Goal: Task Accomplishment & Management: Complete application form

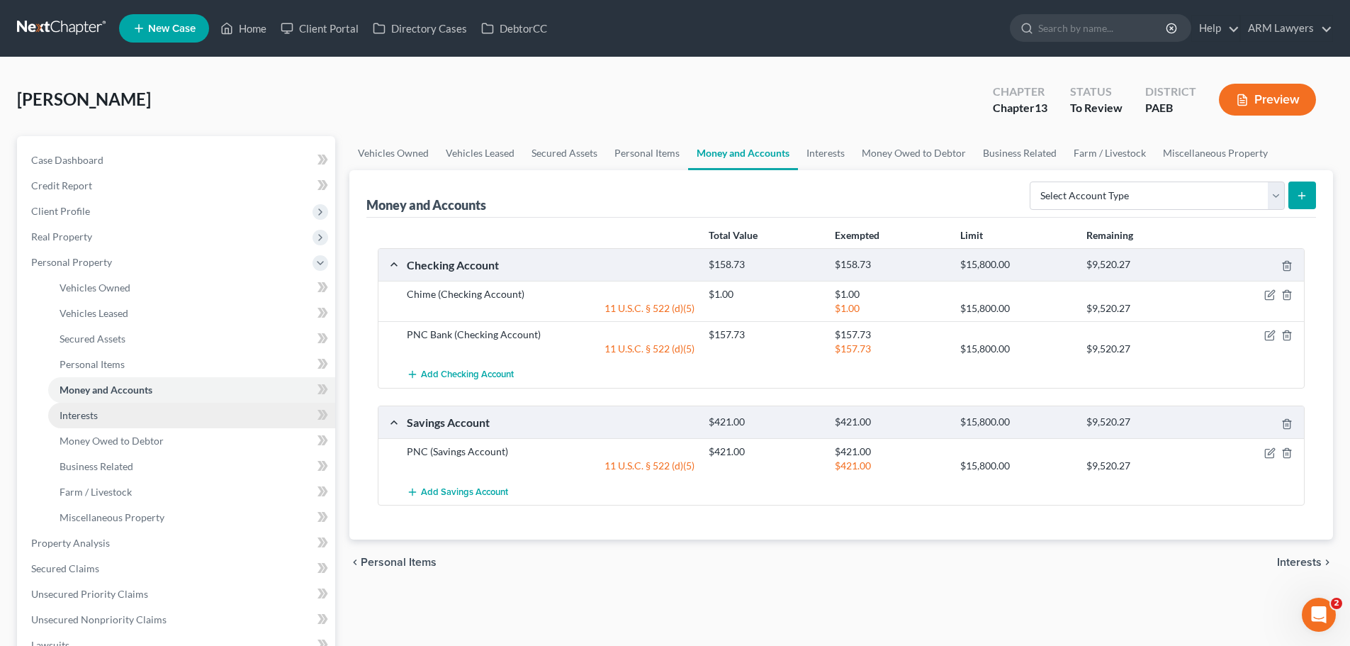
click at [82, 417] on span "Interests" at bounding box center [79, 415] width 38 height 12
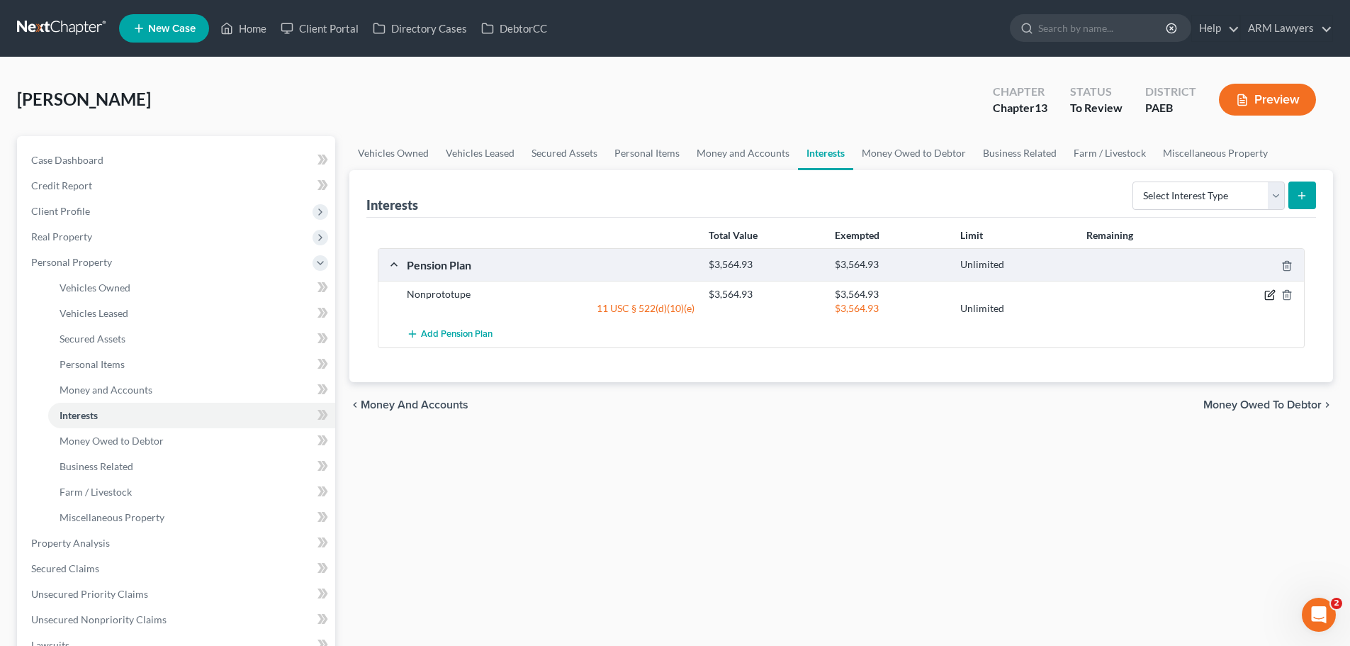
click at [1269, 294] on icon "button" at bounding box center [1270, 294] width 11 height 11
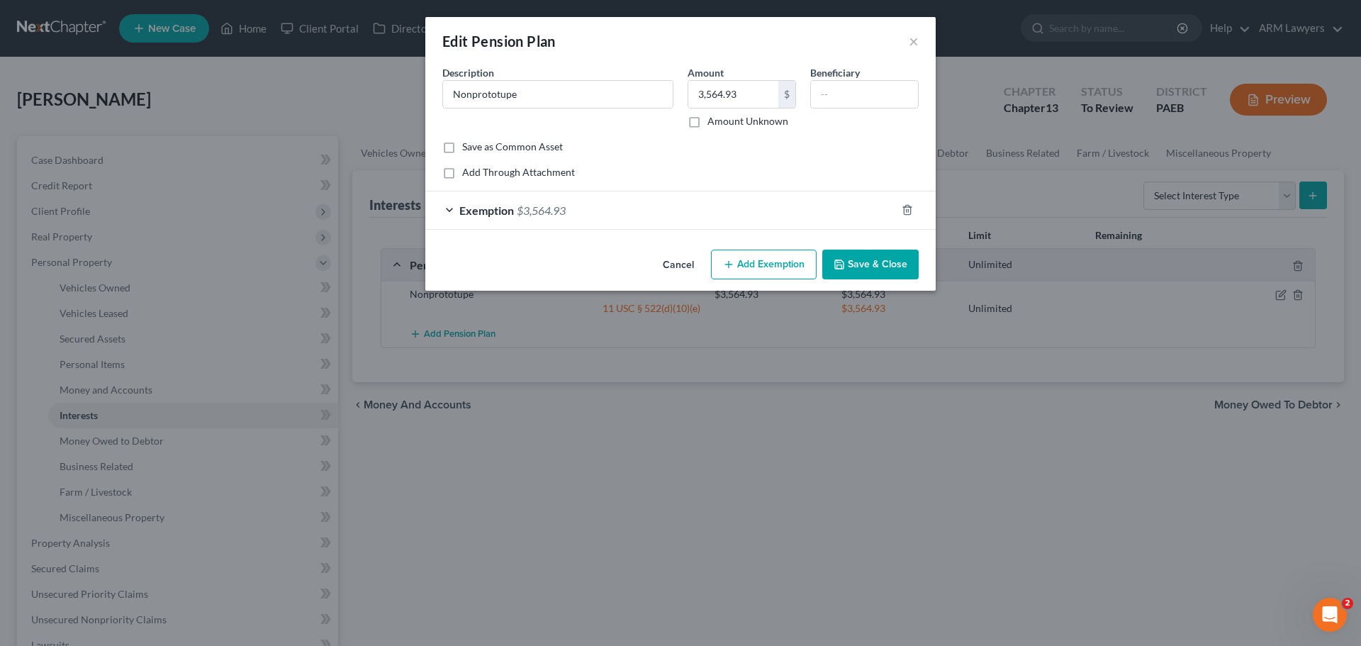
click at [525, 206] on span "$3,564.93" at bounding box center [541, 209] width 49 height 13
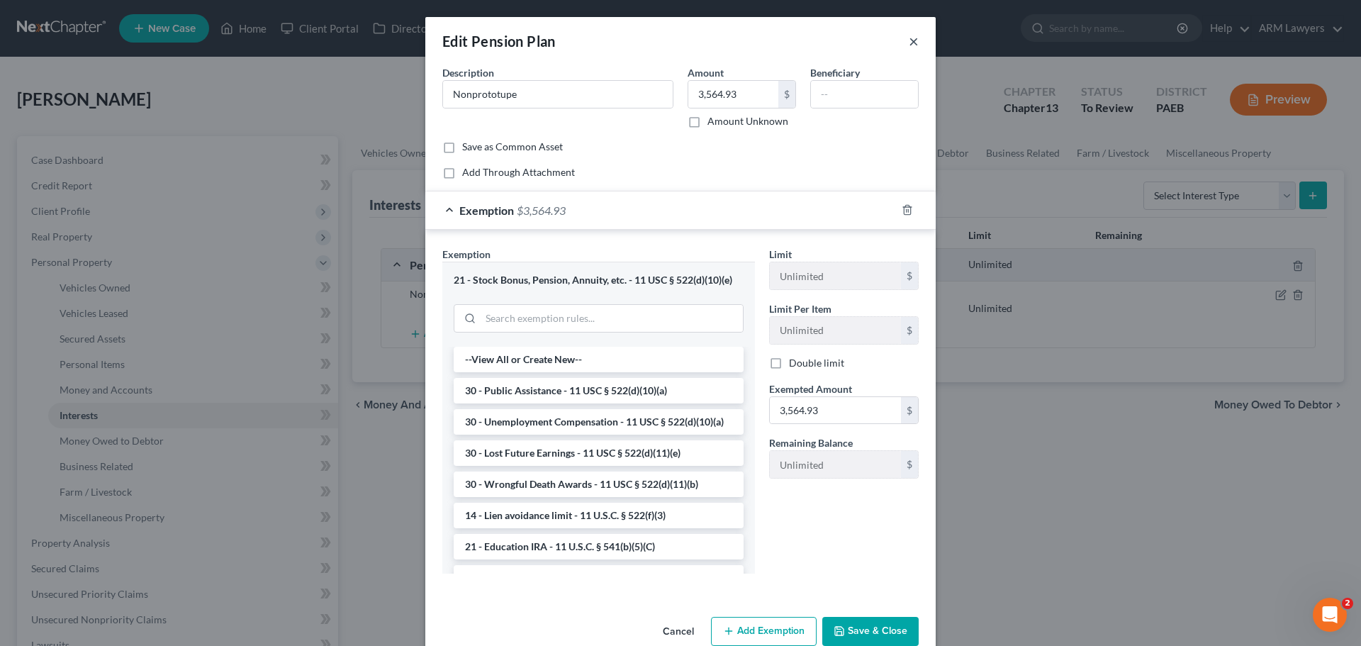
click at [909, 42] on button "×" at bounding box center [914, 41] width 10 height 17
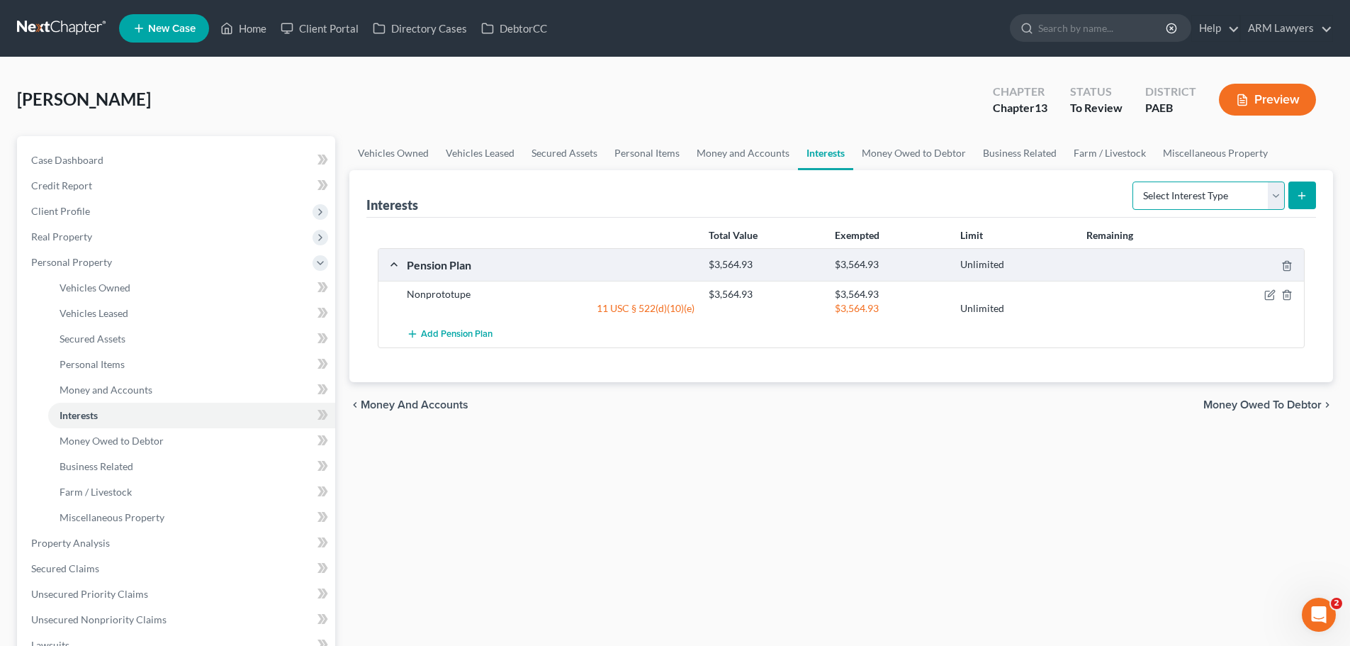
click at [1165, 188] on select "Select Interest Type 401K Annuity Bond Education IRA Government Bond Government…" at bounding box center [1209, 195] width 152 height 28
click at [821, 500] on div "Vehicles Owned Vehicles Leased Secured Assets Personal Items Money and Accounts…" at bounding box center [841, 558] width 998 height 844
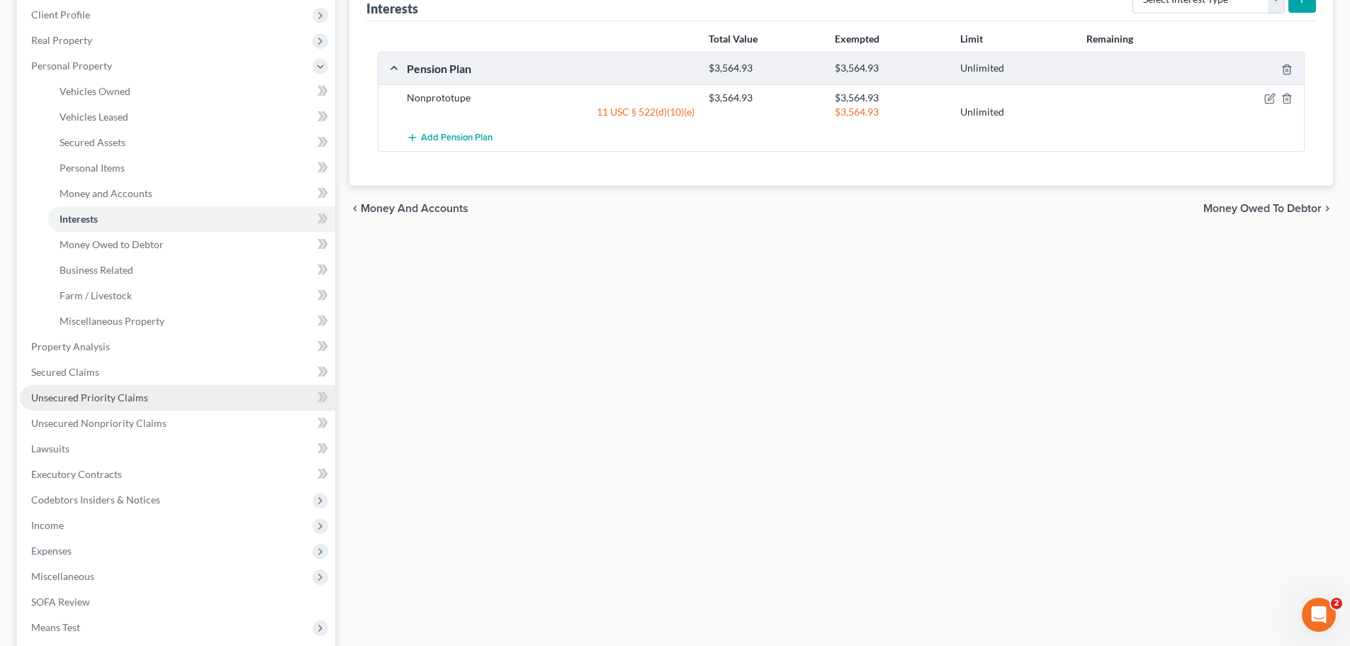
scroll to position [213, 0]
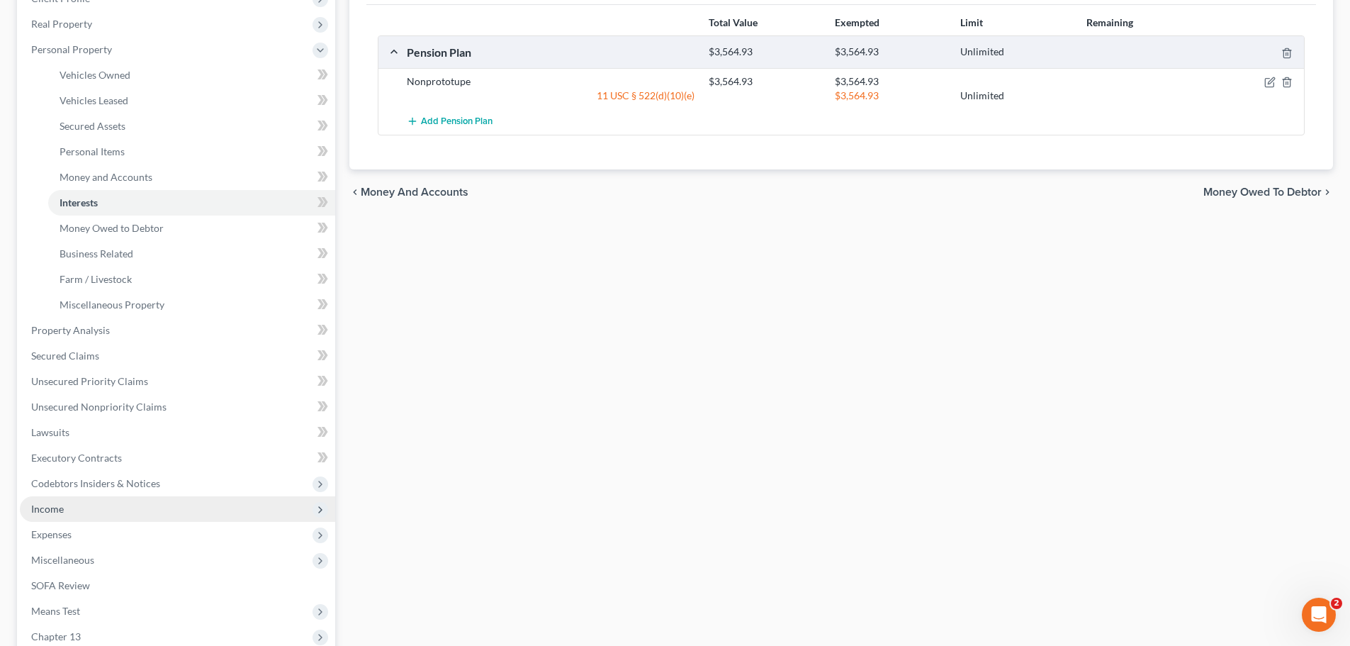
click at [123, 499] on span "Income" at bounding box center [177, 509] width 315 height 26
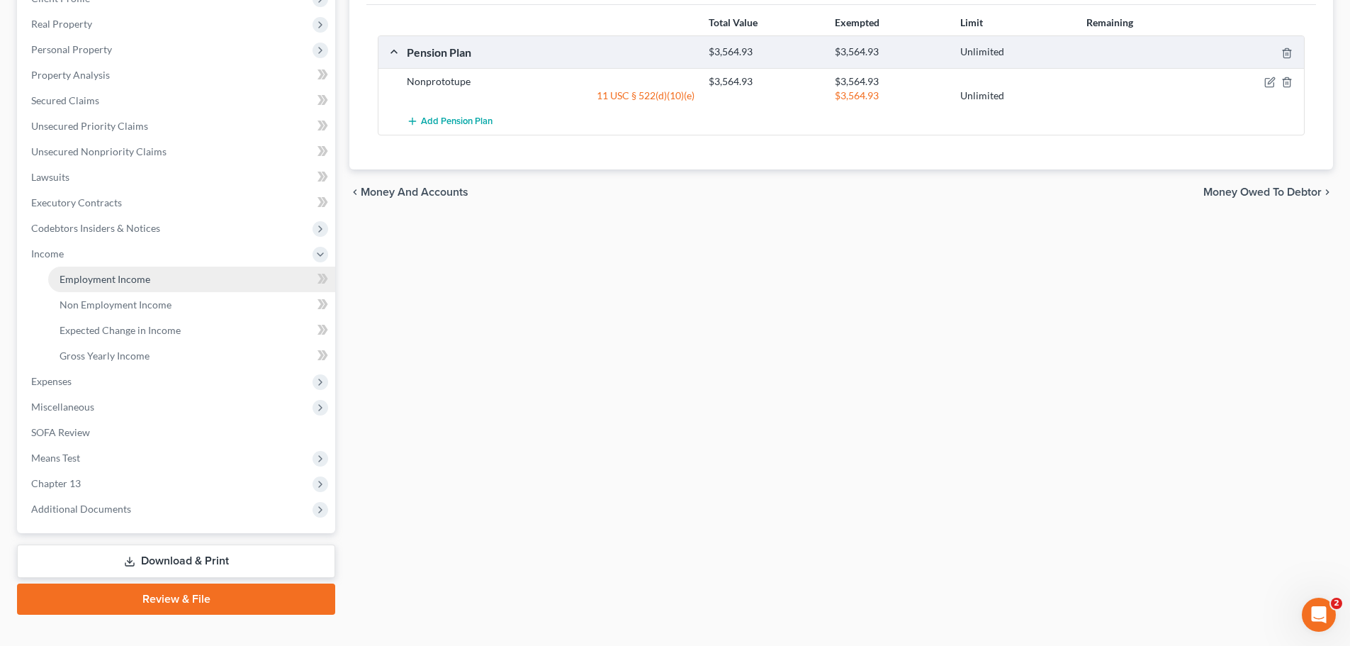
click at [81, 279] on span "Employment Income" at bounding box center [105, 279] width 91 height 12
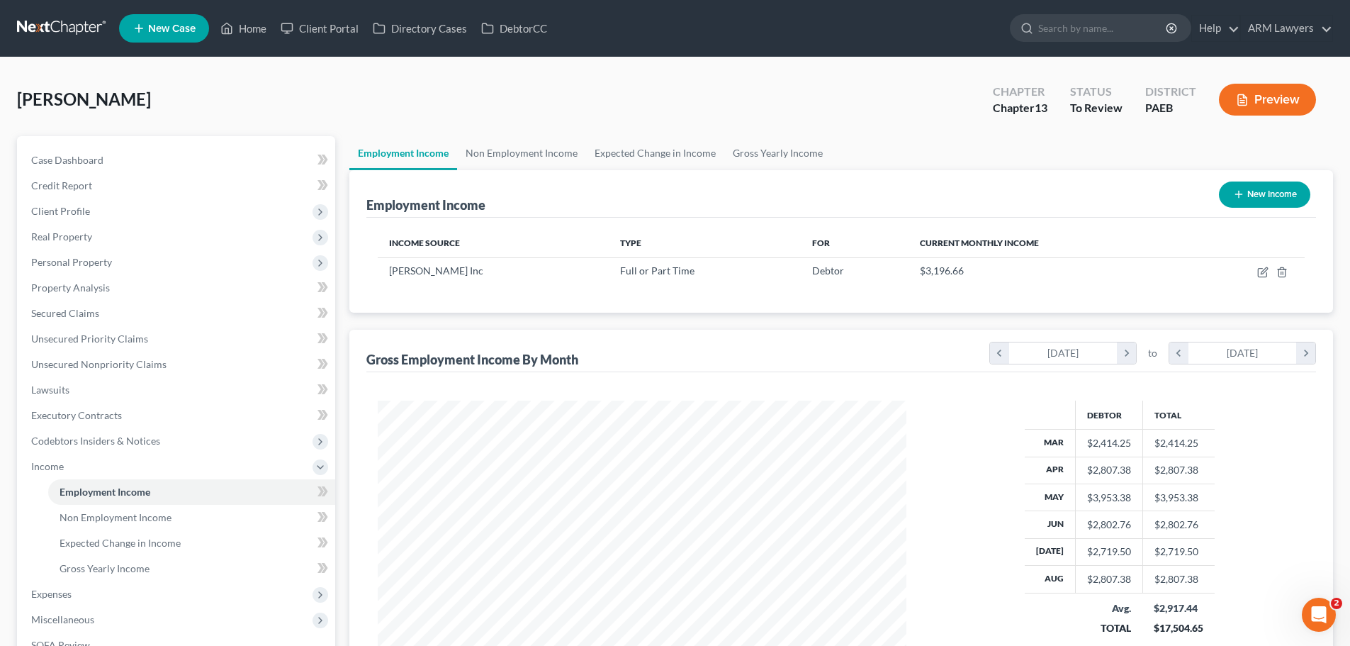
scroll to position [264, 557]
click at [625, 147] on link "Expected Change in Income" at bounding box center [655, 153] width 138 height 34
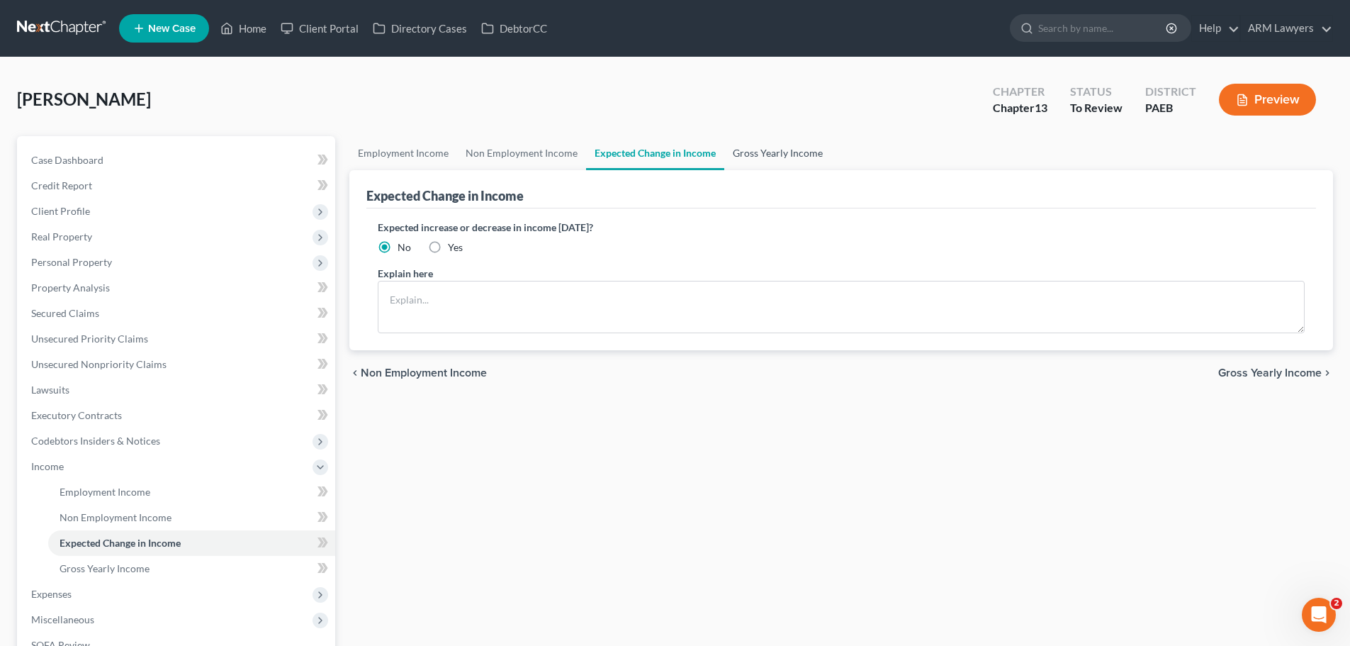
click at [748, 150] on link "Gross Yearly Income" at bounding box center [777, 153] width 107 height 34
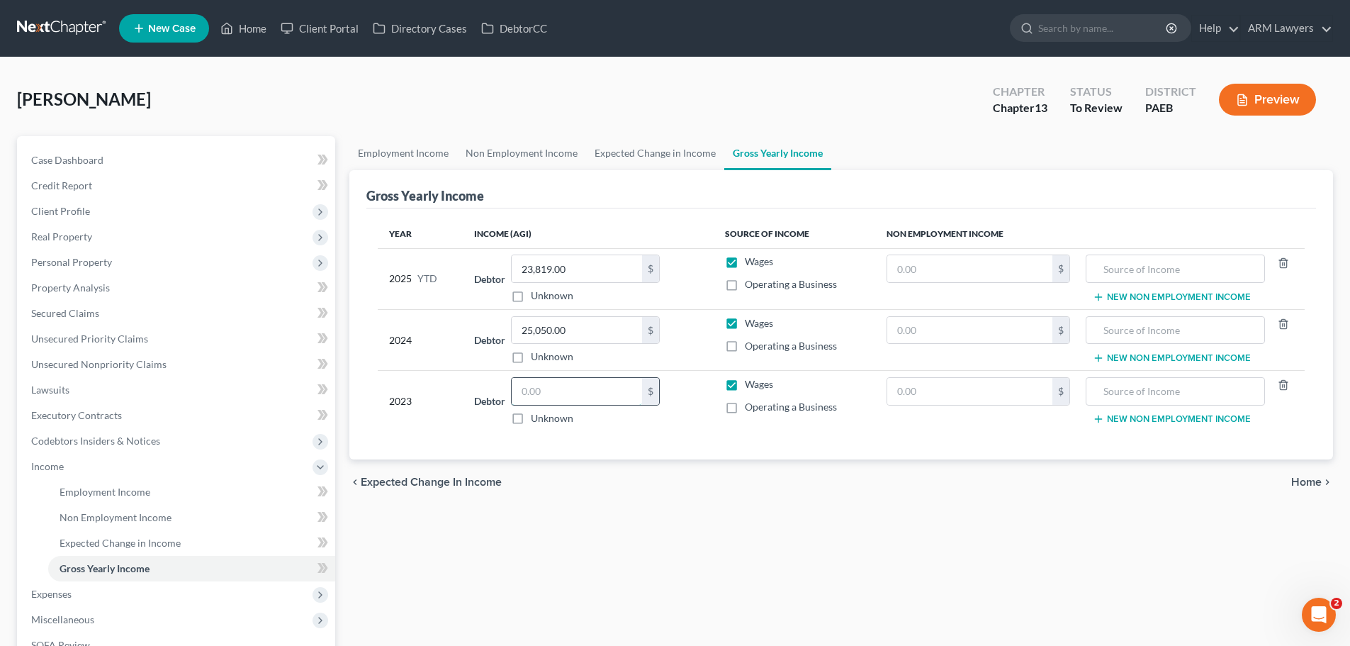
click at [593, 393] on input "text" at bounding box center [577, 391] width 130 height 27
type input "26,000"
click at [866, 544] on div "Employment Income Non Employment Income Expected Change in Income Gross Yearly …" at bounding box center [841, 481] width 998 height 691
click at [646, 151] on link "Expected Change in Income" at bounding box center [655, 153] width 138 height 34
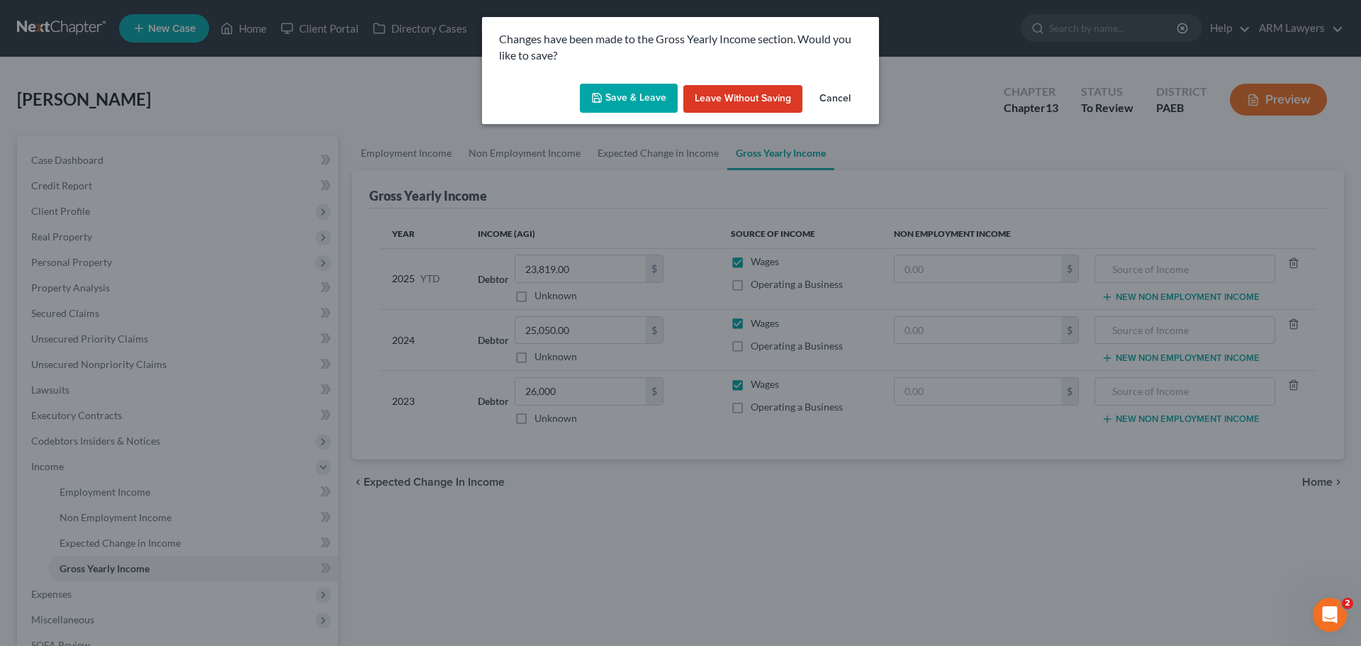
click at [620, 101] on button "Save & Leave" at bounding box center [629, 99] width 98 height 30
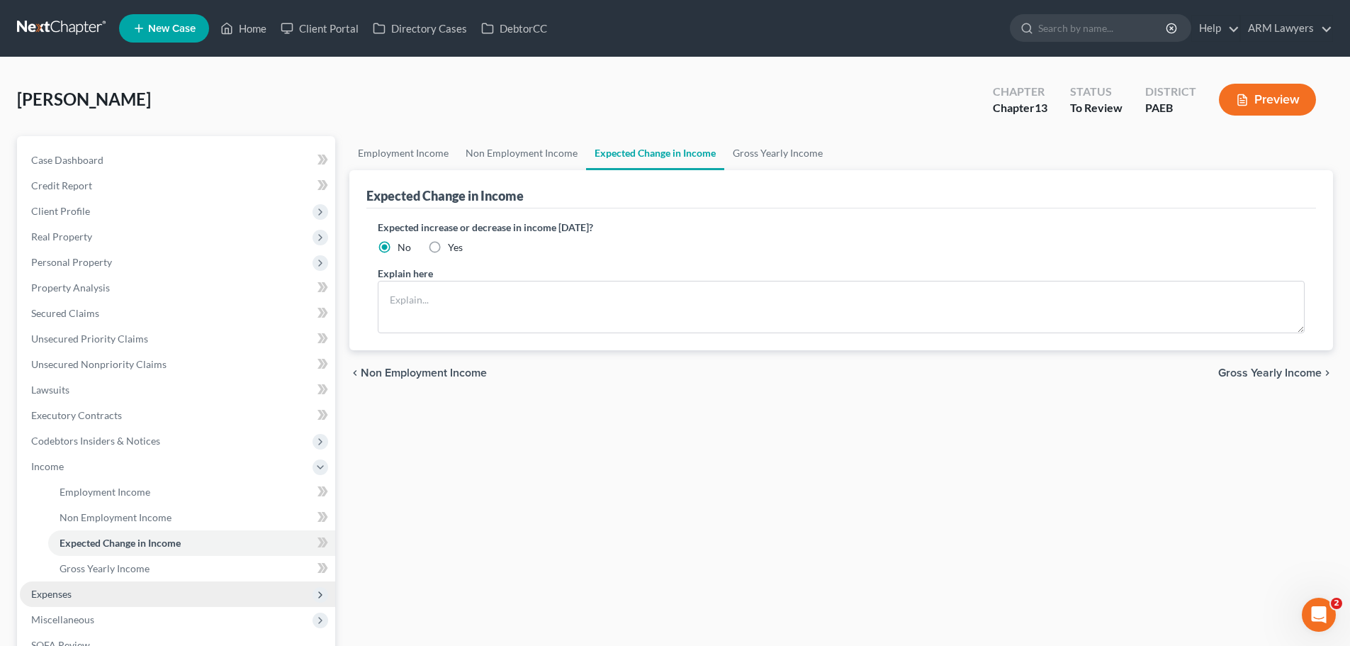
click at [103, 594] on span "Expenses" at bounding box center [177, 594] width 315 height 26
click at [78, 595] on span "Medical" at bounding box center [77, 594] width 35 height 12
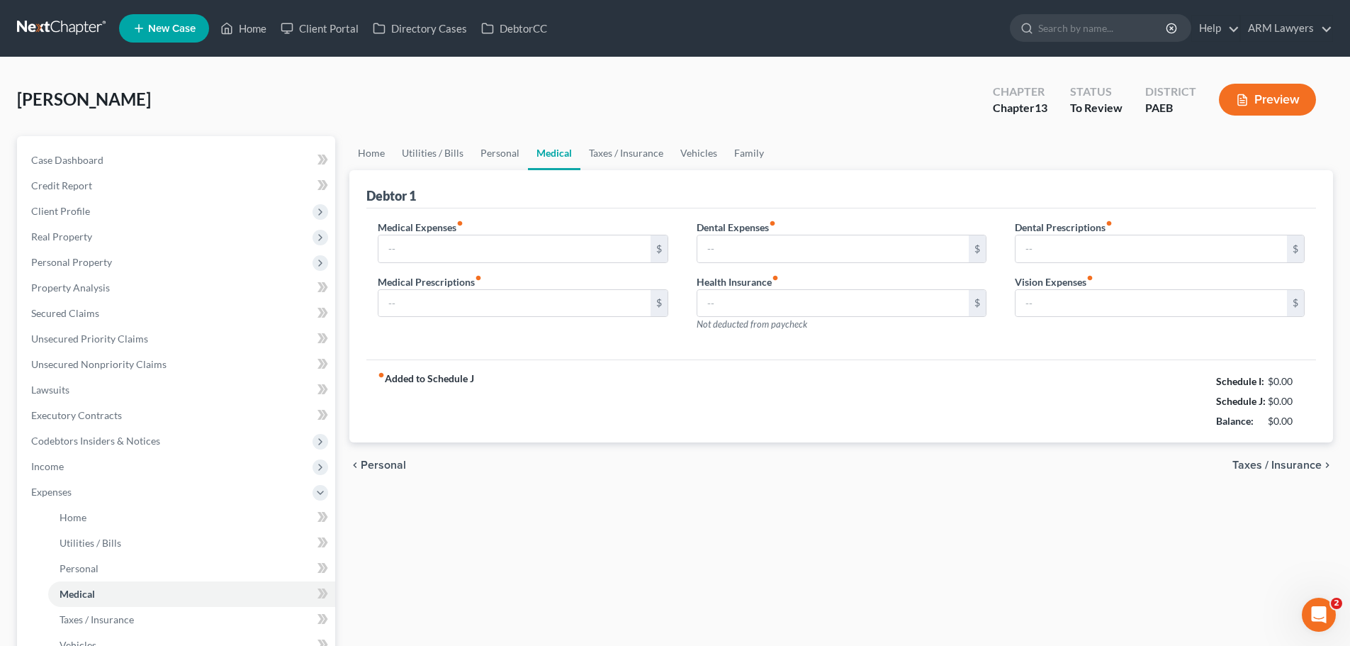
type input "100.00"
type input "20.00"
type input "25.00"
type input "102.00"
type input "0.00"
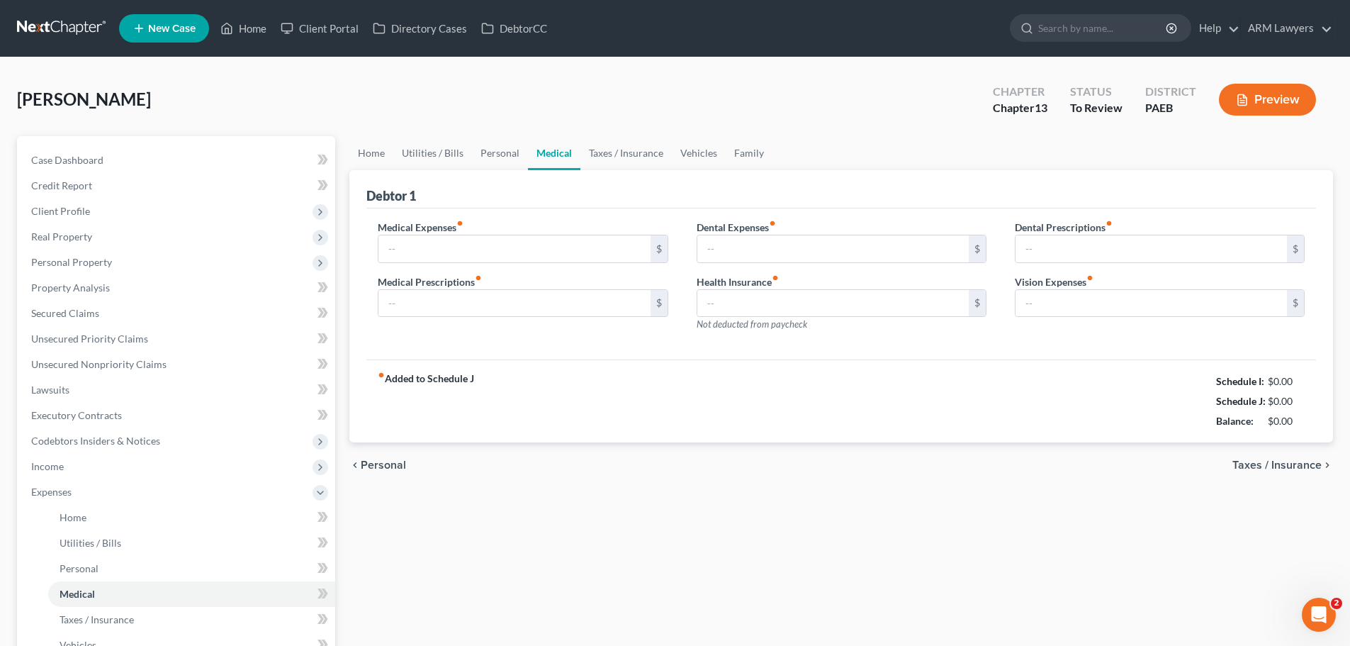
type input "0.00"
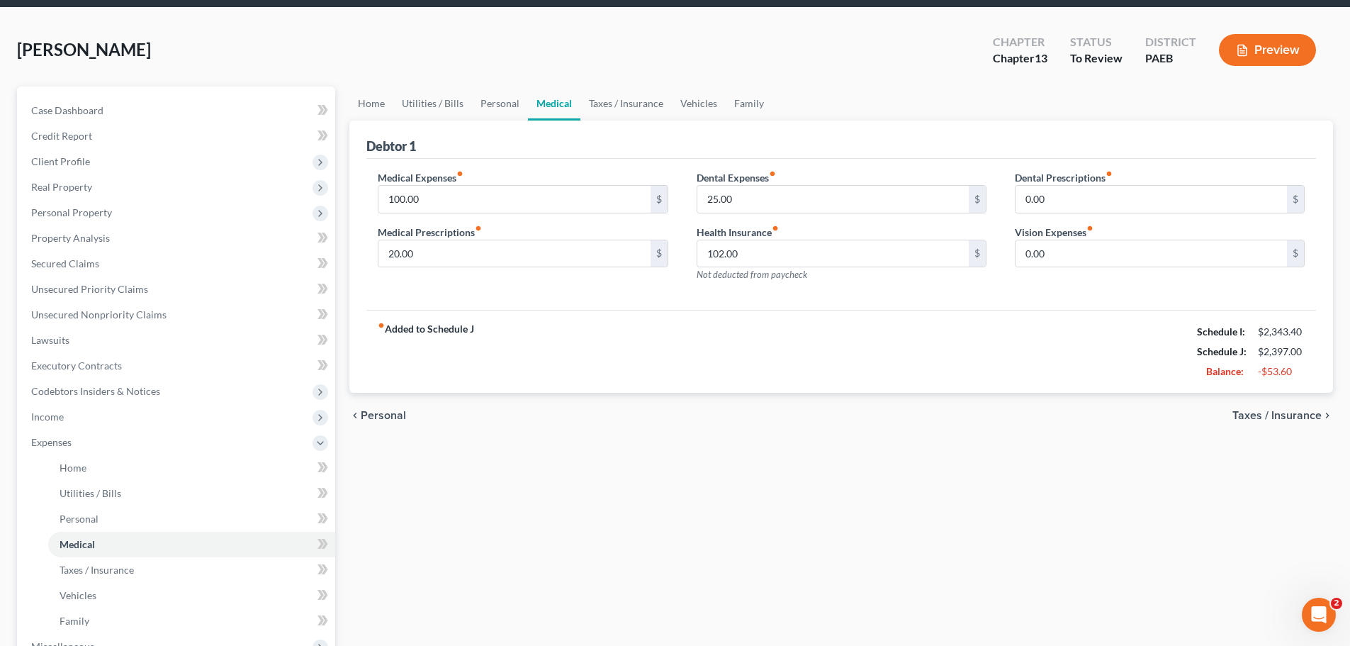
scroll to position [142, 0]
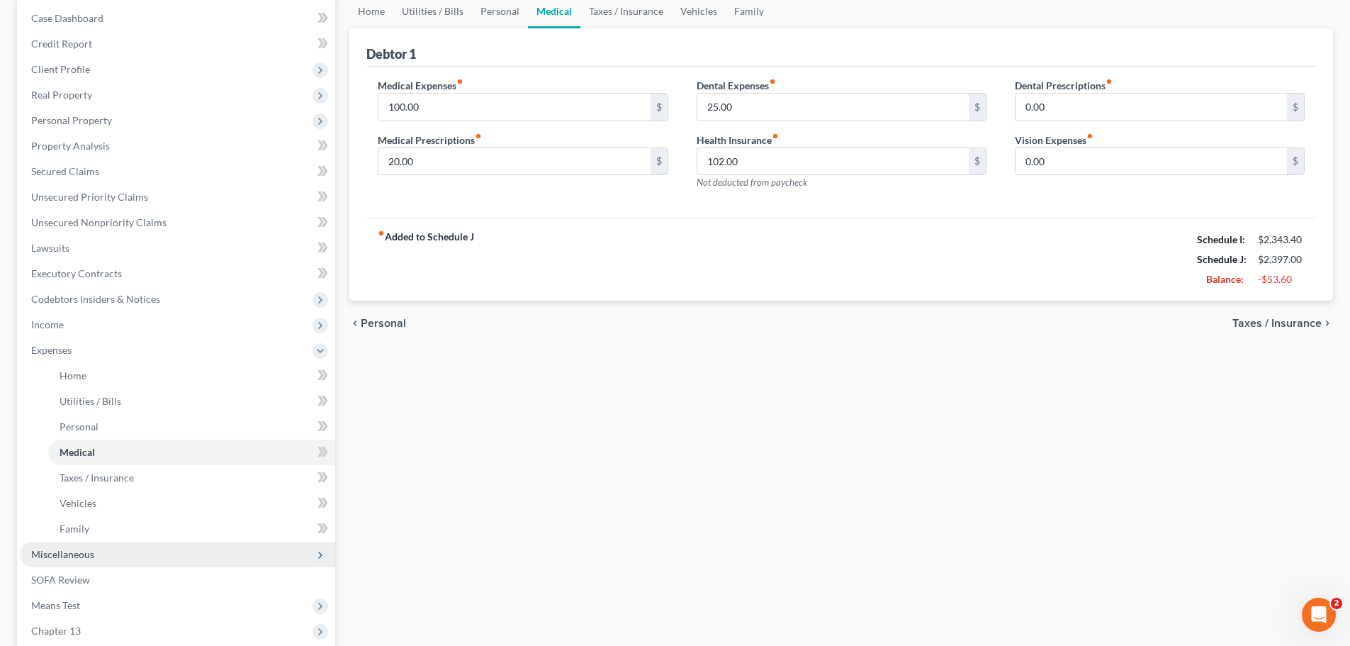
click at [79, 558] on span "Miscellaneous" at bounding box center [62, 554] width 63 height 12
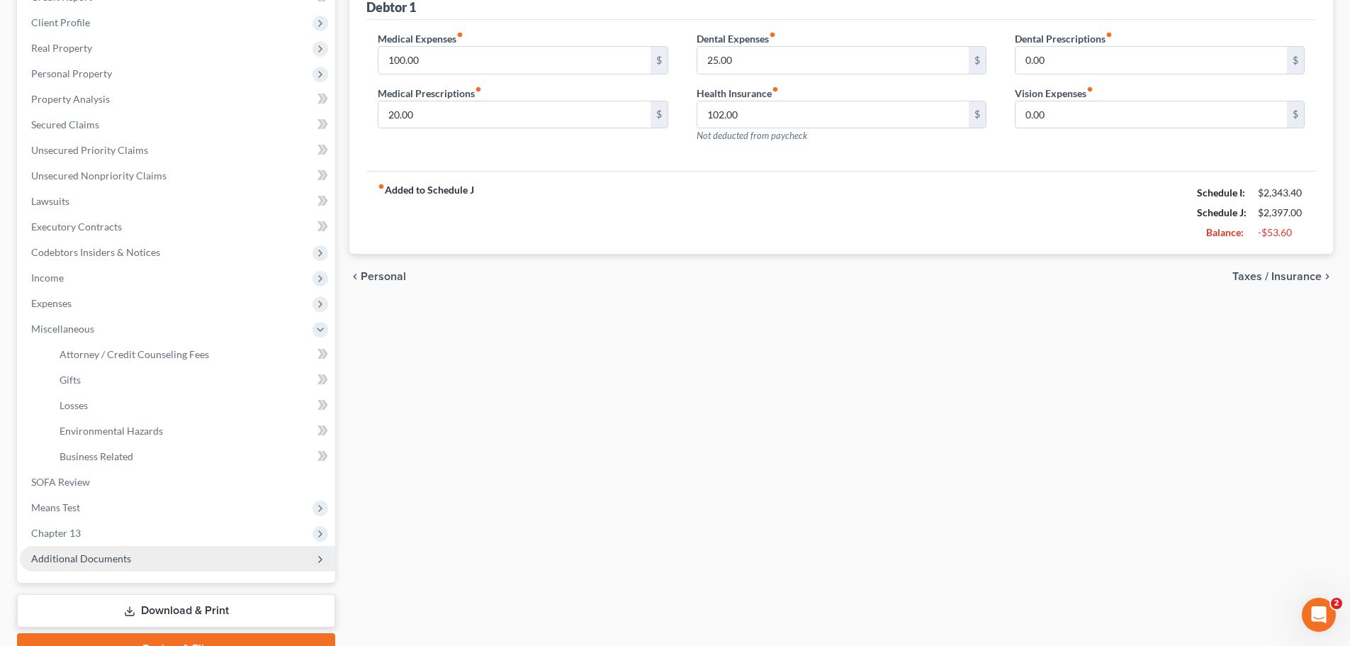
scroll to position [213, 0]
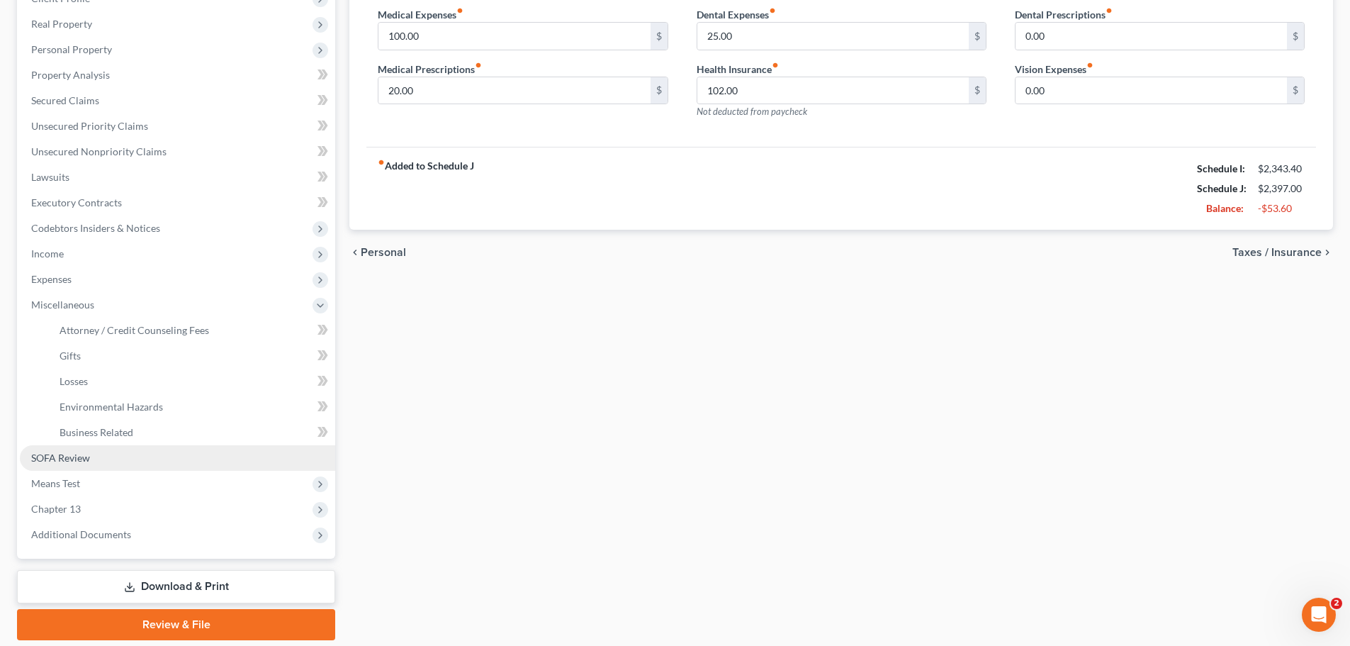
click at [91, 454] on link "SOFA Review" at bounding box center [177, 458] width 315 height 26
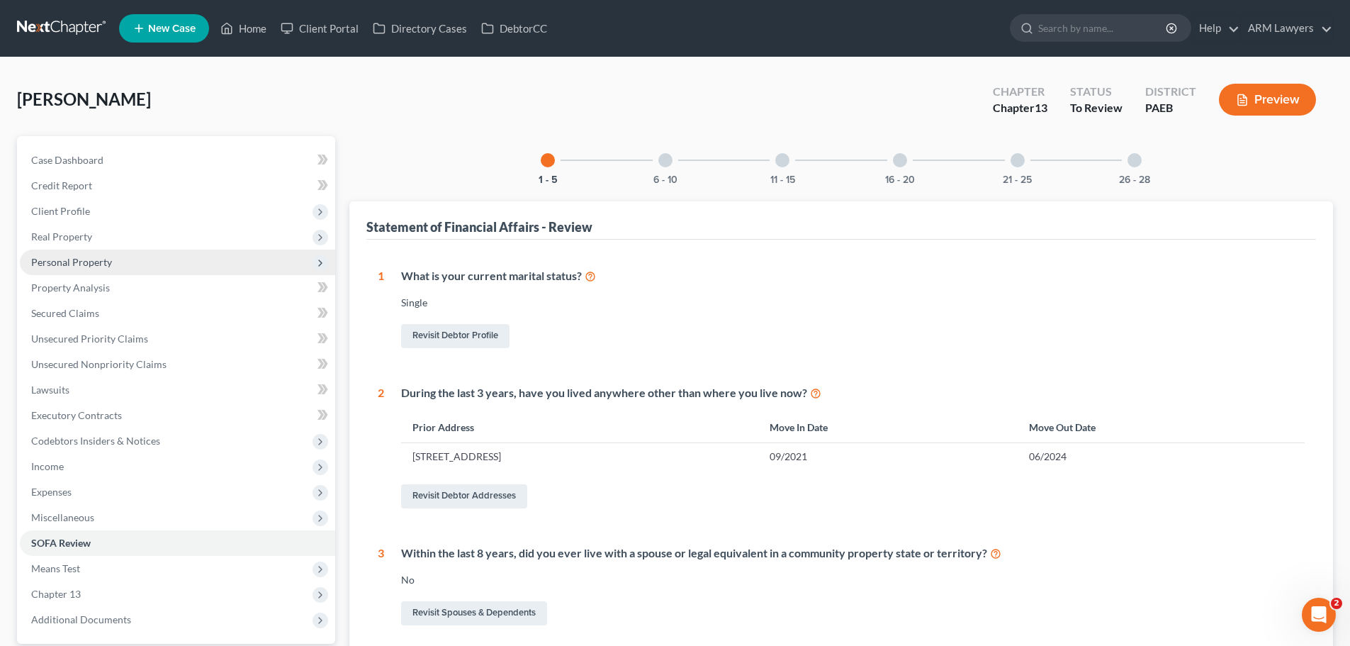
click at [60, 264] on span "Personal Property" at bounding box center [71, 262] width 81 height 12
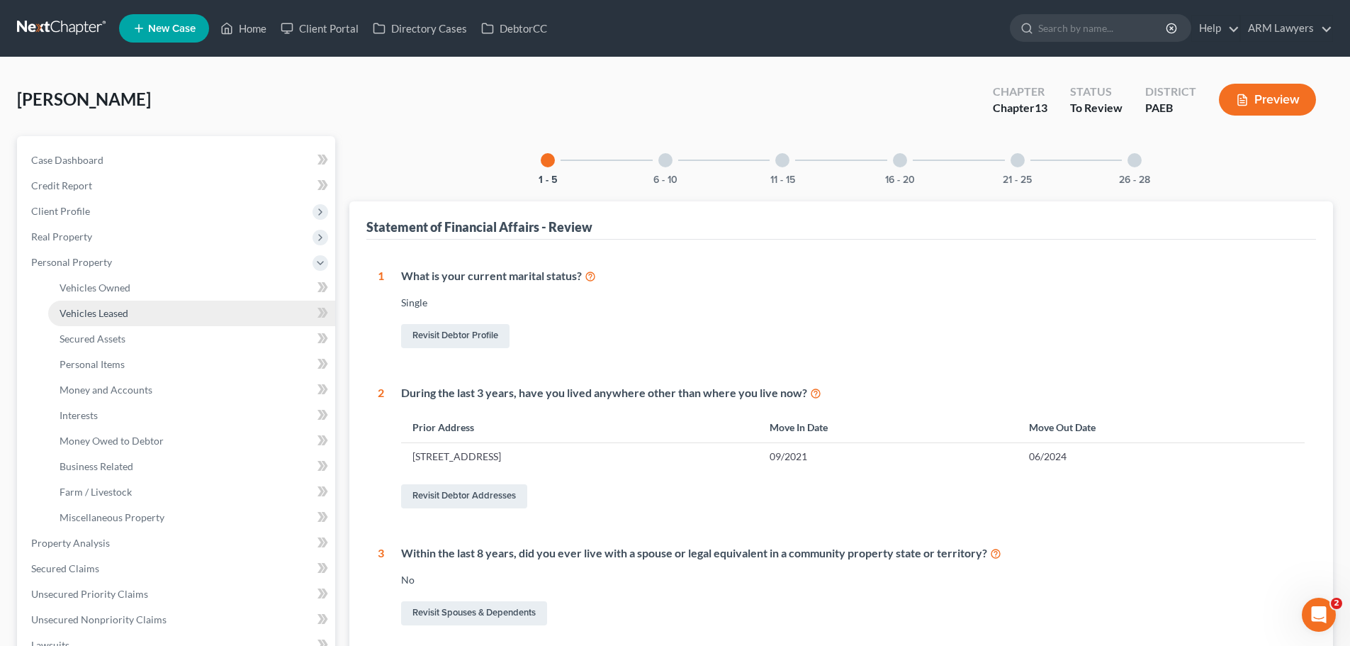
click at [110, 312] on span "Vehicles Leased" at bounding box center [94, 313] width 69 height 12
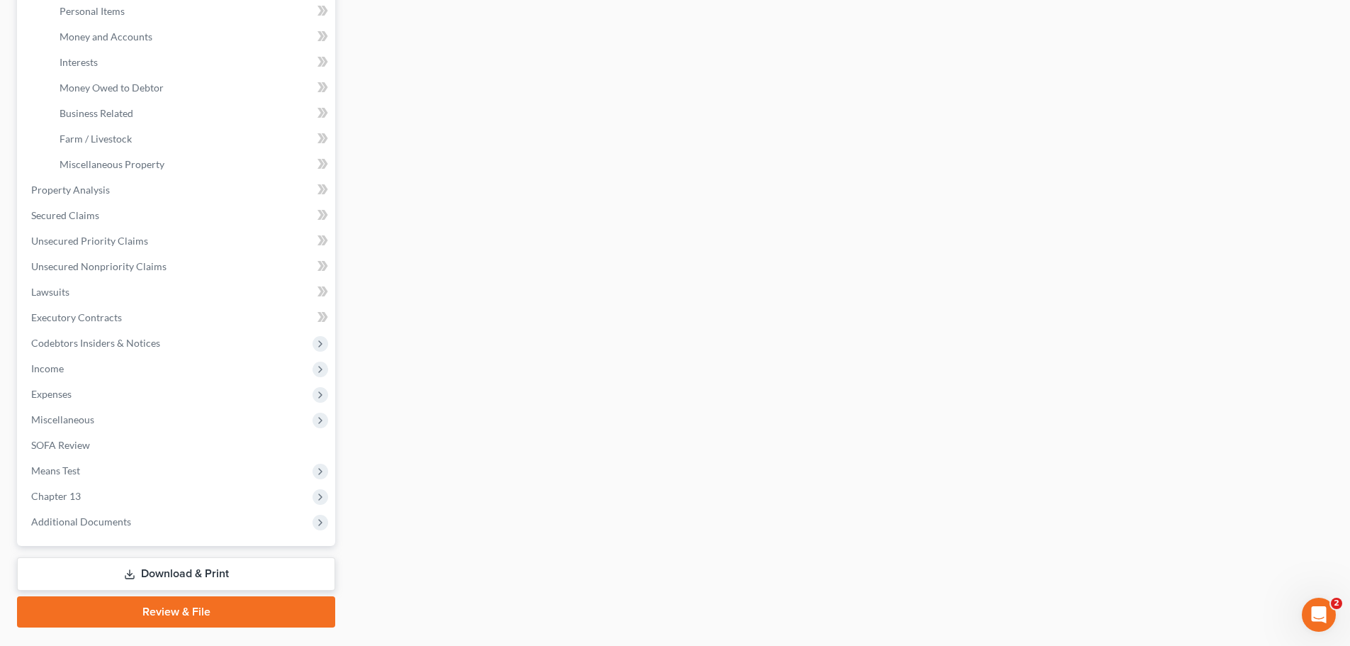
scroll to position [354, 0]
click at [167, 568] on link "Download & Print" at bounding box center [176, 572] width 318 height 33
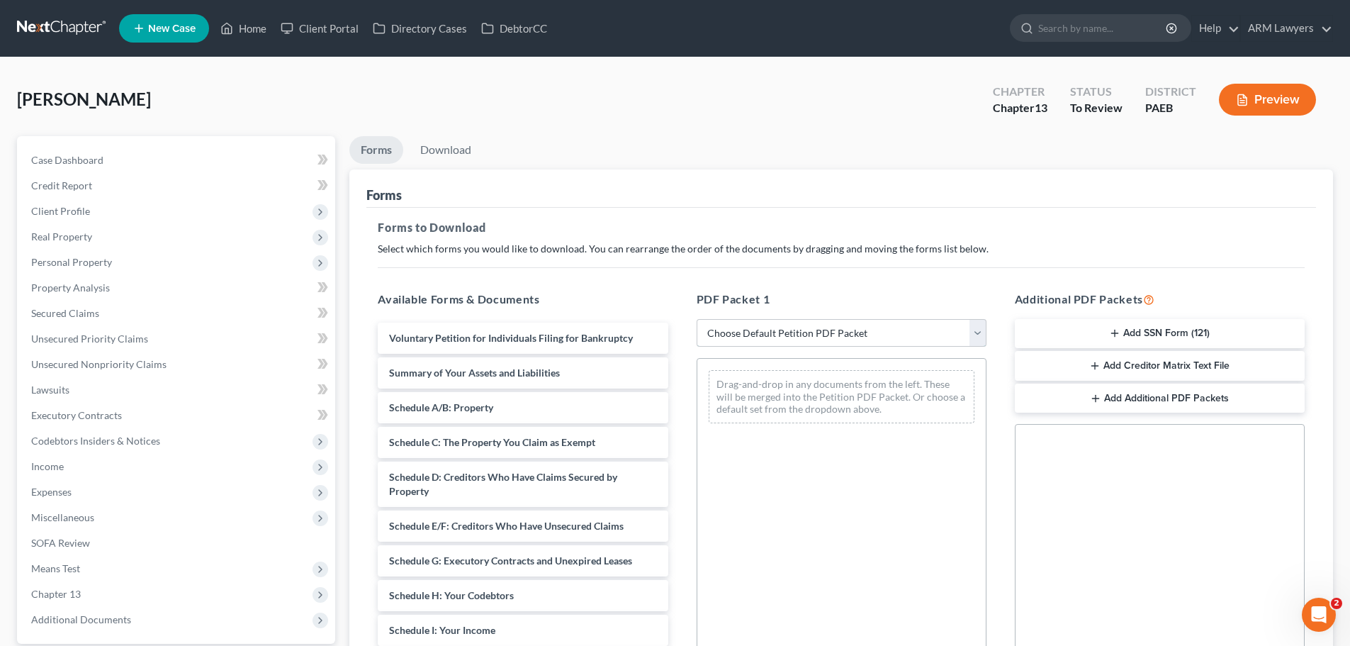
click at [789, 330] on select "Choose Default Petition PDF Packet Complete Bankruptcy Petition (all forms and …" at bounding box center [842, 333] width 290 height 28
select select "3"
click at [697, 319] on select "Choose Default Petition PDF Packet Complete Bankruptcy Petition (all forms and …" at bounding box center [842, 333] width 290 height 28
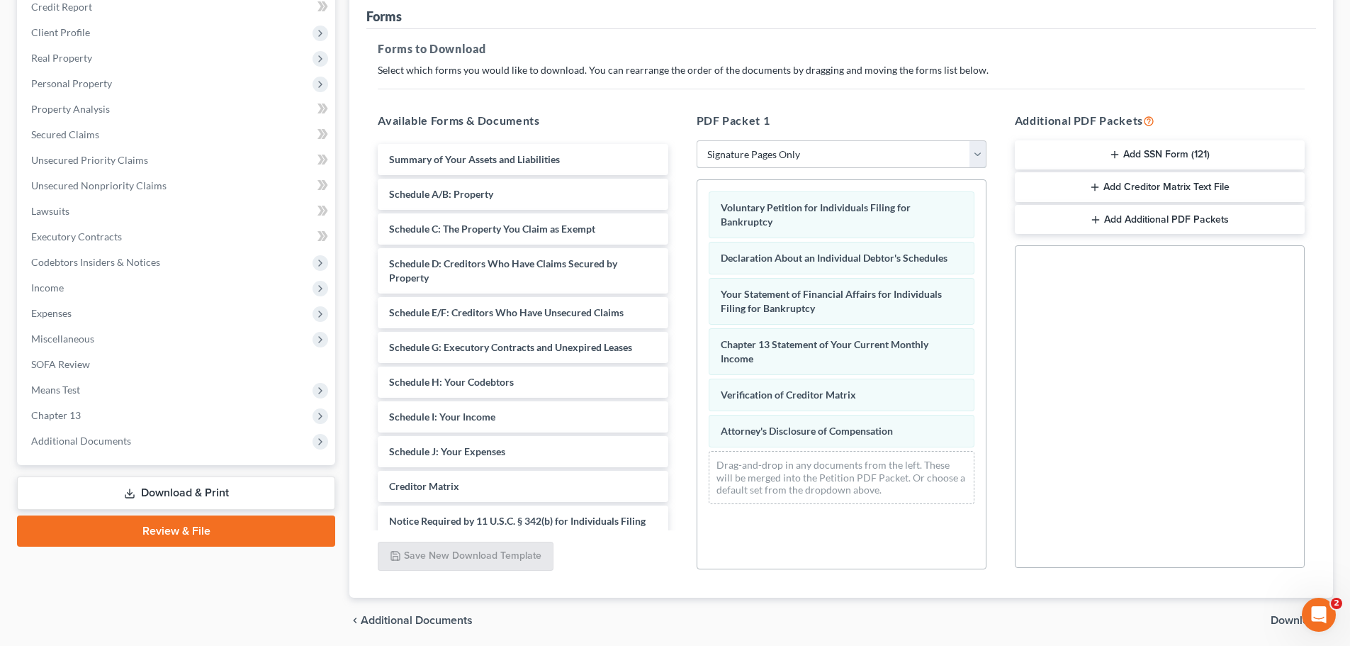
scroll to position [213, 0]
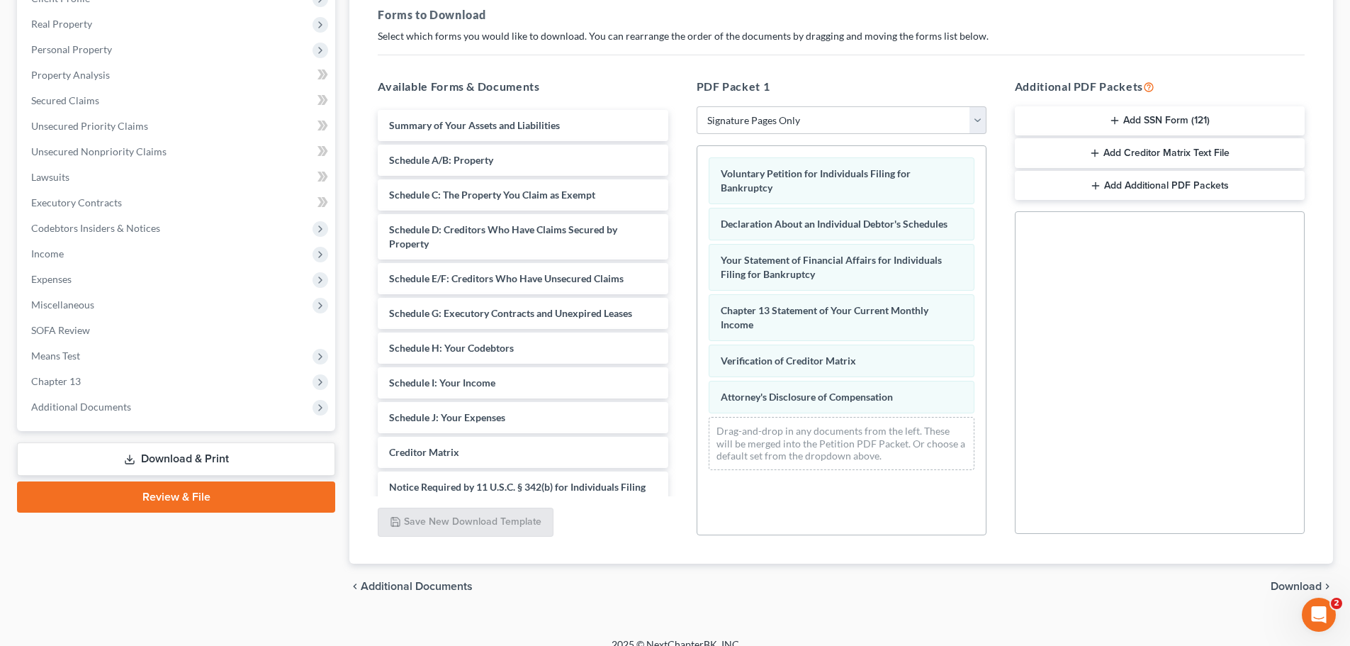
click at [1277, 586] on span "Download" at bounding box center [1296, 586] width 51 height 11
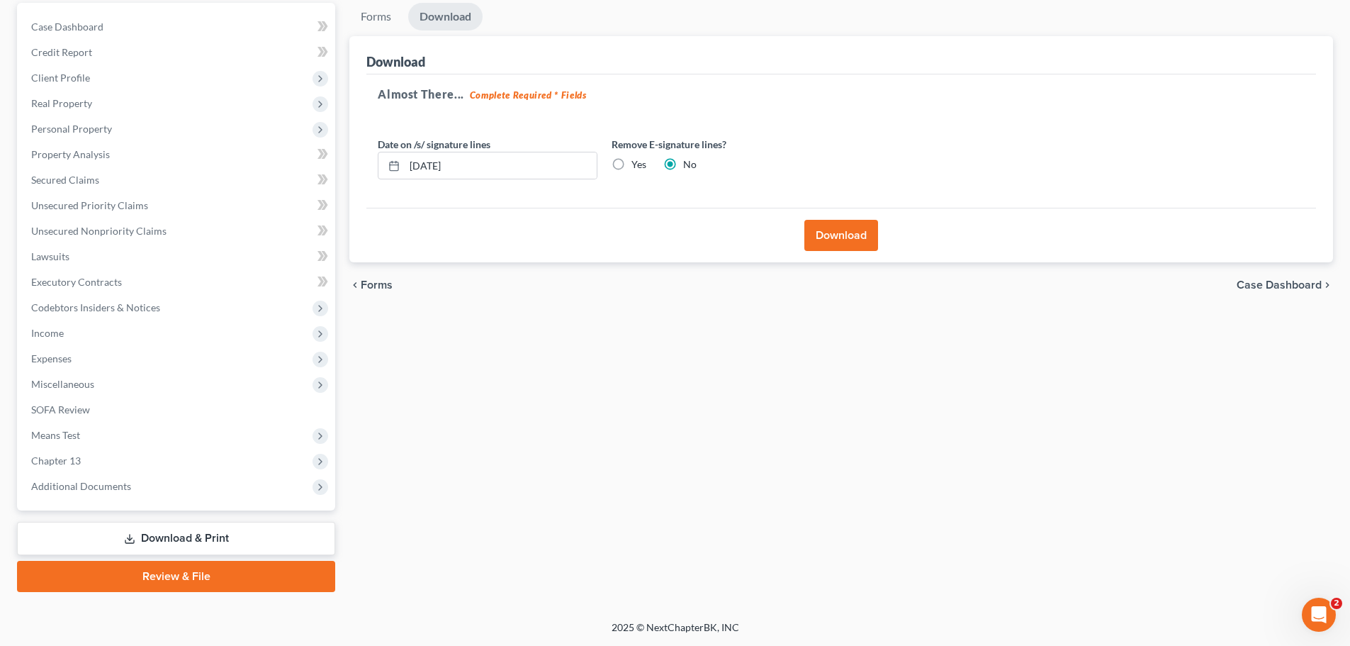
click at [632, 161] on label "Yes" at bounding box center [639, 164] width 15 height 14
click at [637, 161] on input "Yes" at bounding box center [641, 161] width 9 height 9
radio input "true"
radio input "false"
click at [819, 230] on button "Download" at bounding box center [842, 235] width 74 height 31
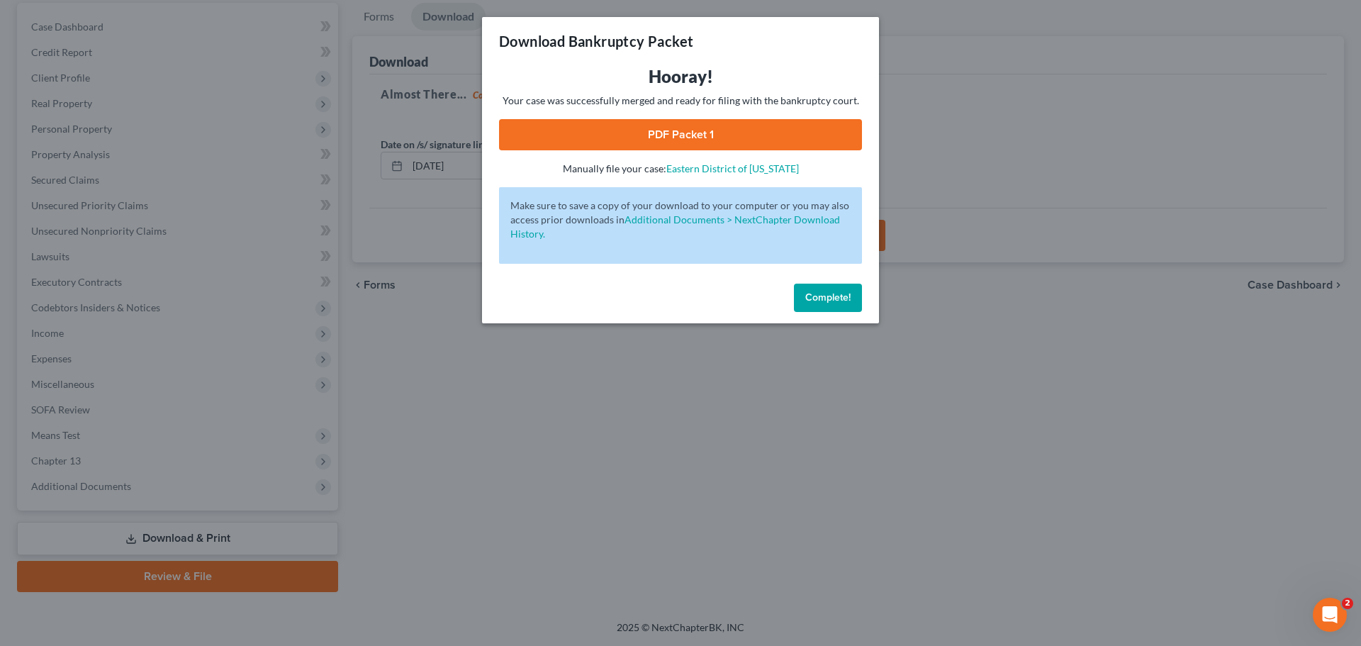
click at [728, 143] on link "PDF Packet 1" at bounding box center [680, 134] width 363 height 31
click at [766, 439] on div "Download Bankruptcy Packet Hooray! Your case was successfully merged and ready …" at bounding box center [680, 323] width 1361 height 646
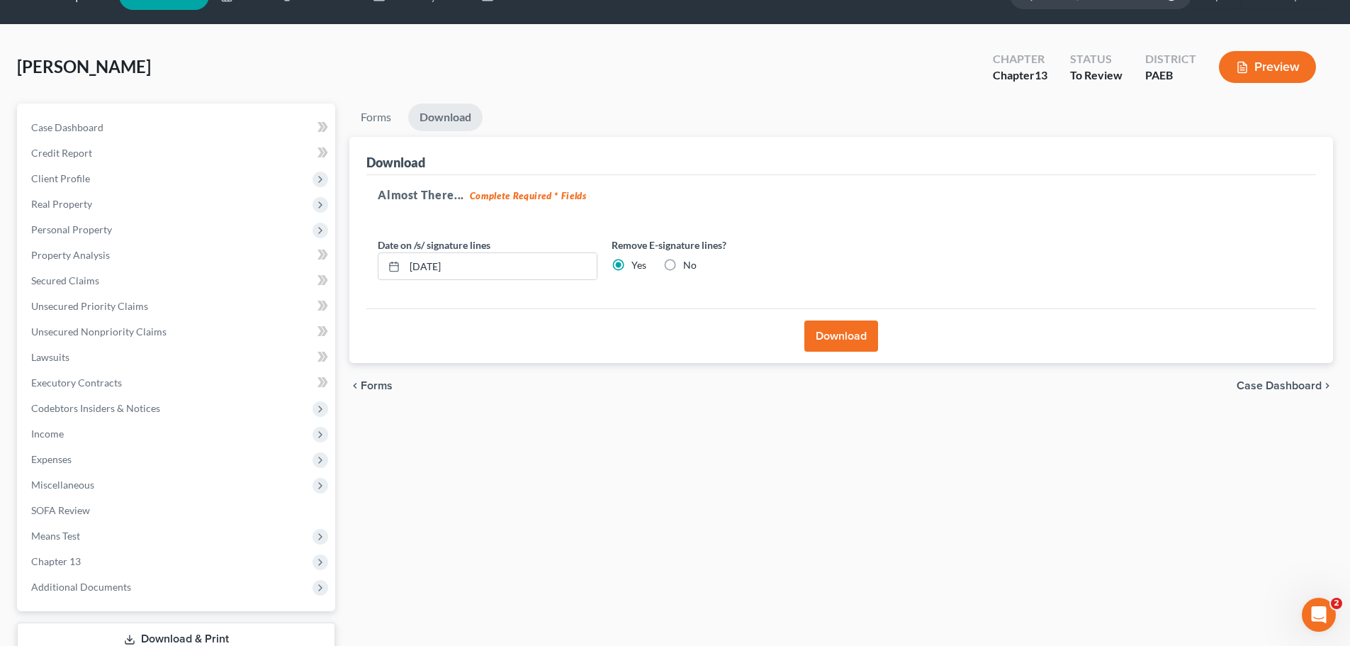
scroll to position [0, 0]
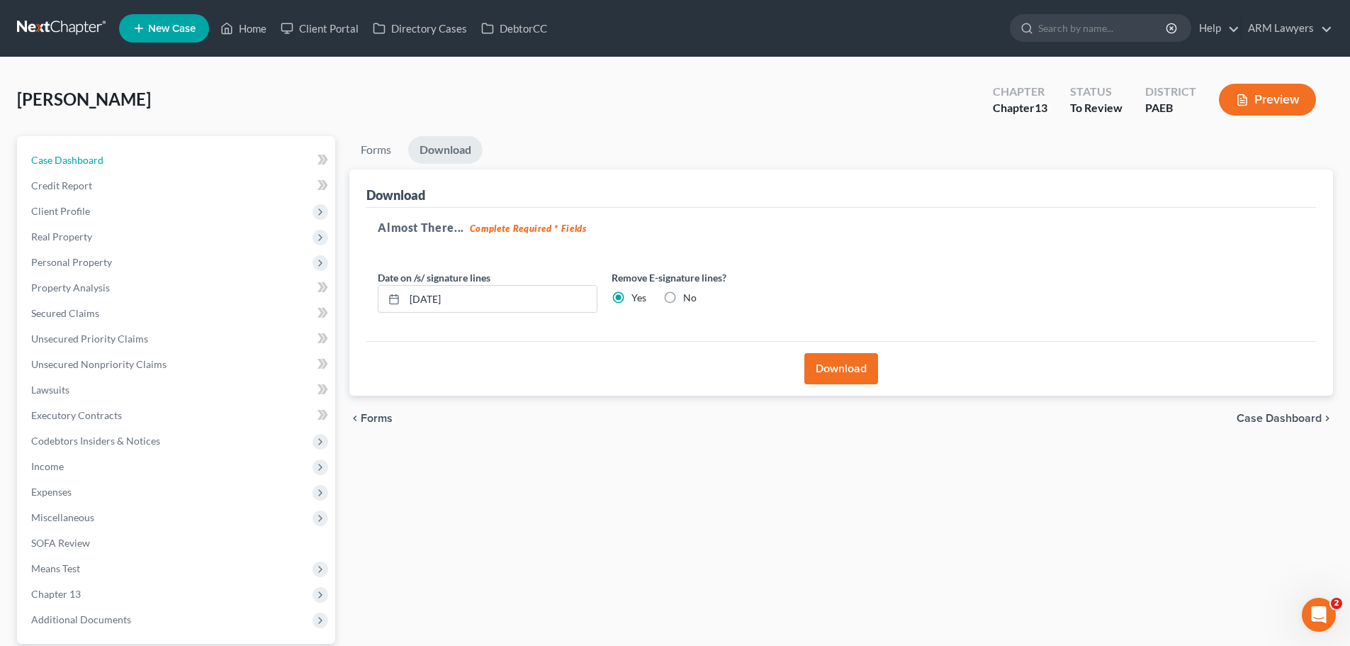
click at [76, 164] on span "Case Dashboard" at bounding box center [67, 160] width 72 height 12
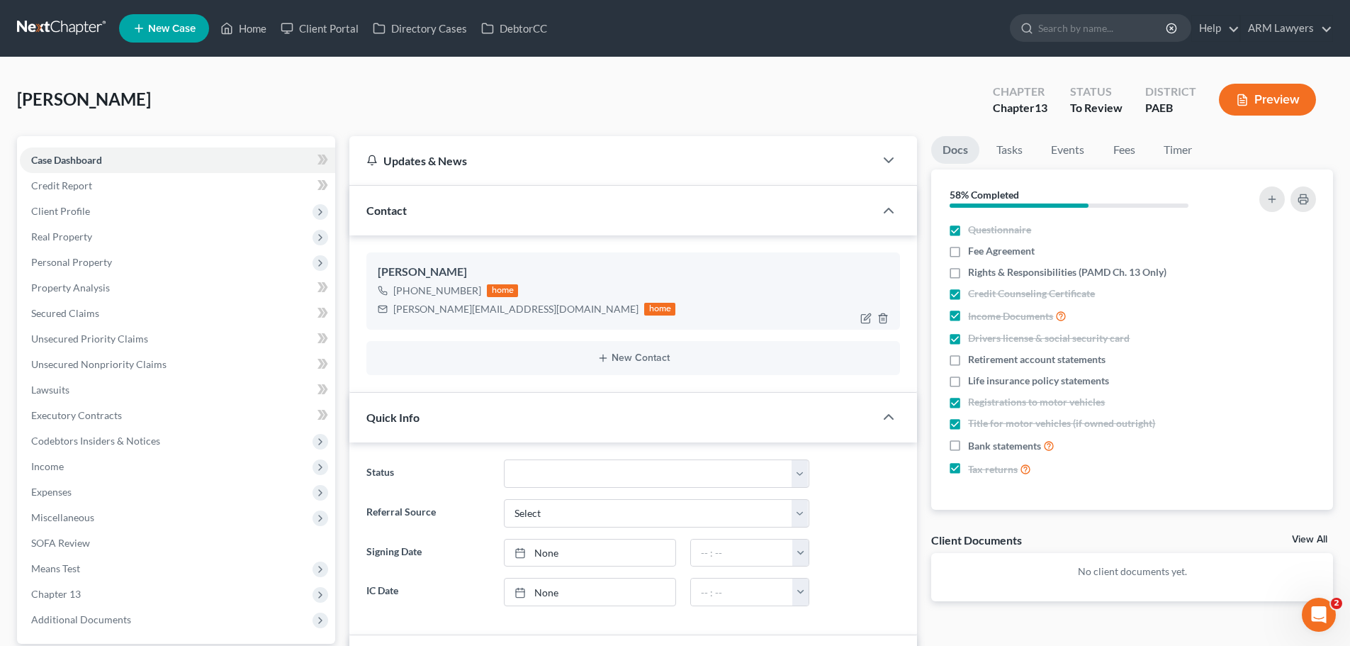
click at [434, 312] on div "meghan.heidelbaugh1@gmail.com" at bounding box center [515, 309] width 245 height 14
drag, startPoint x: 394, startPoint y: 310, endPoint x: 540, endPoint y: 310, distance: 146.0
click at [540, 310] on div "meghan.heidelbaugh1@gmail.com" at bounding box center [515, 309] width 245 height 14
copy div "meghan.heidelbaugh1@gmail.com"
click at [656, 110] on div "Heidelbaugh, Meghan Upgraded Chapter Chapter 13 Status To Review District PAEB …" at bounding box center [675, 105] width 1316 height 62
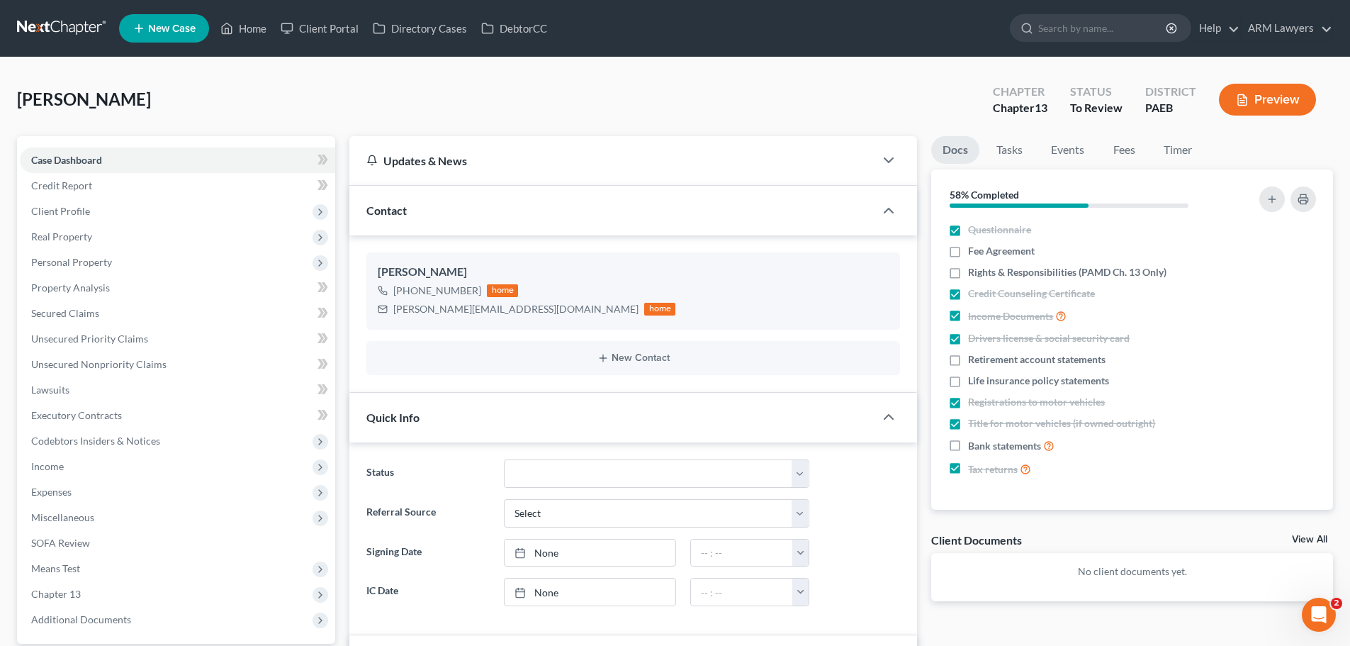
click at [77, 23] on link at bounding box center [62, 29] width 91 height 26
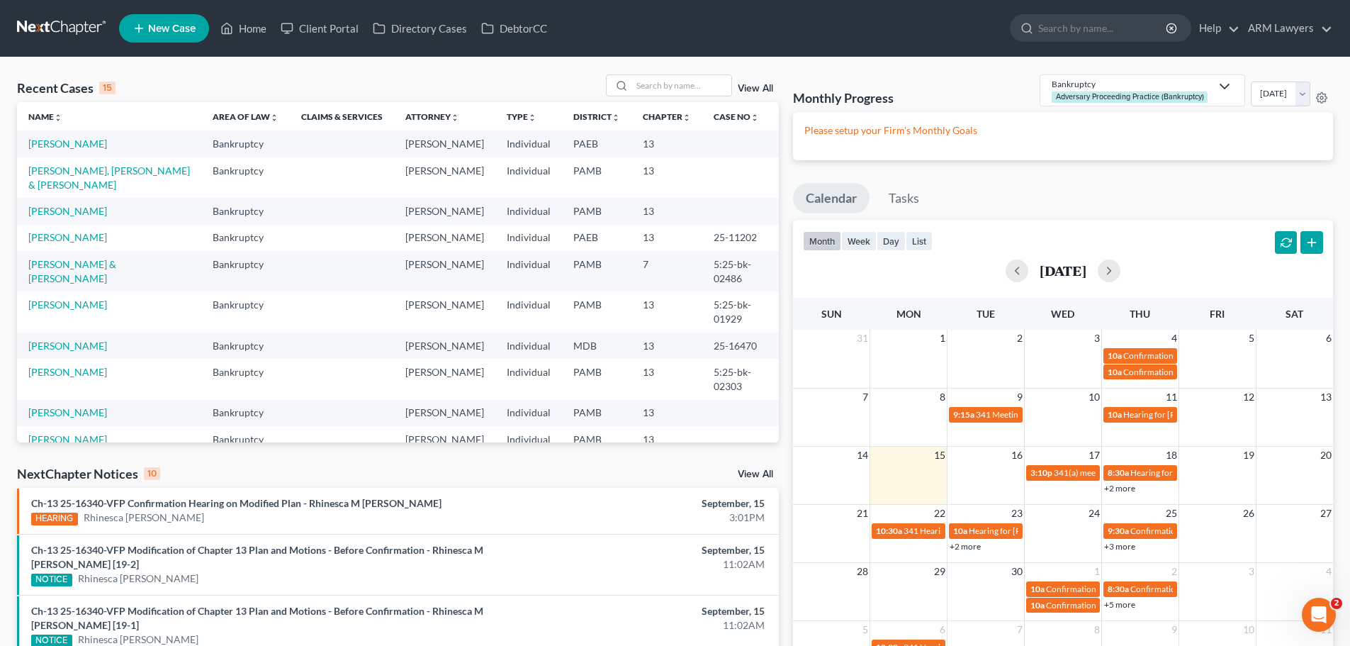
click at [159, 30] on span "New Case" at bounding box center [171, 28] width 47 height 11
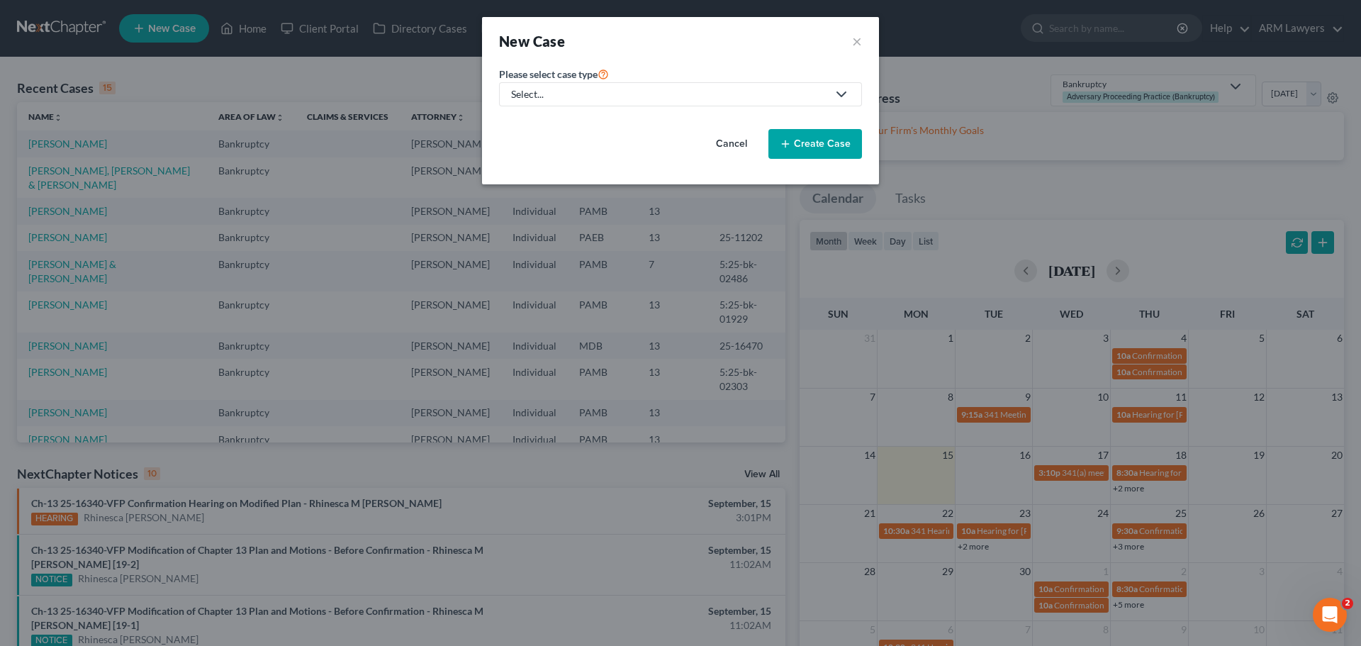
click at [600, 97] on div "Select..." at bounding box center [669, 94] width 316 height 14
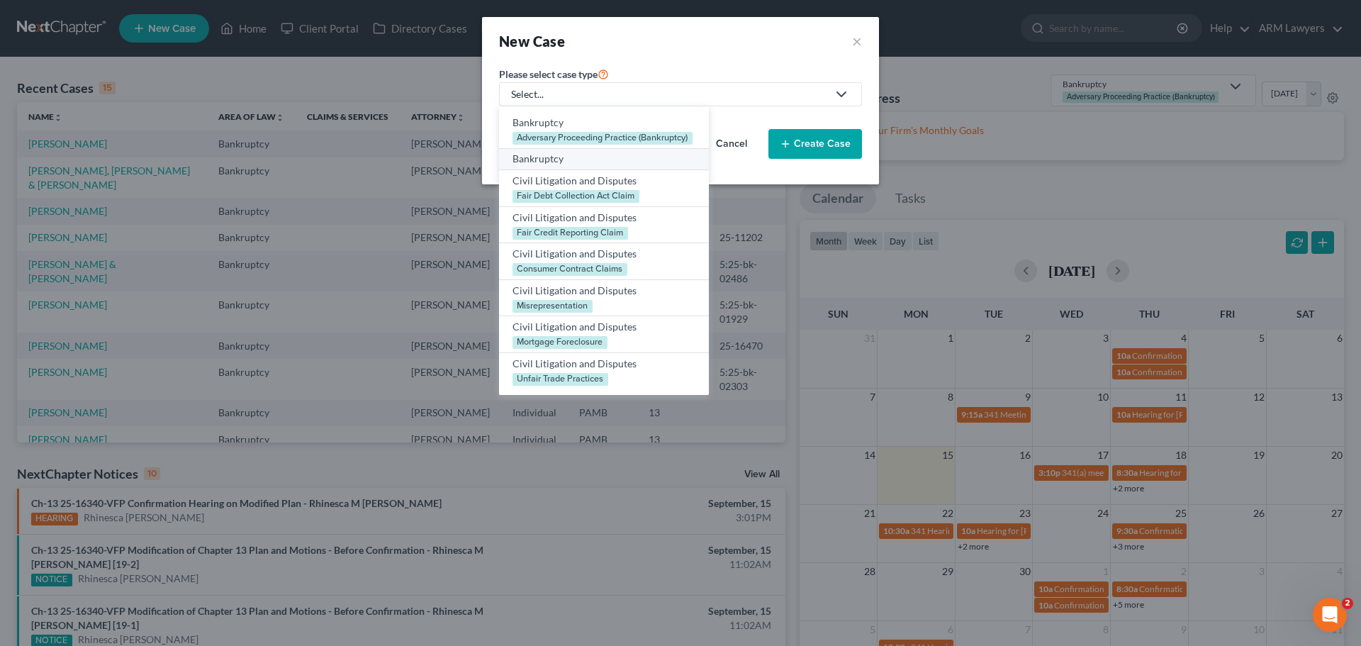
click at [581, 159] on div "Bankruptcy" at bounding box center [603, 159] width 183 height 14
select select "68"
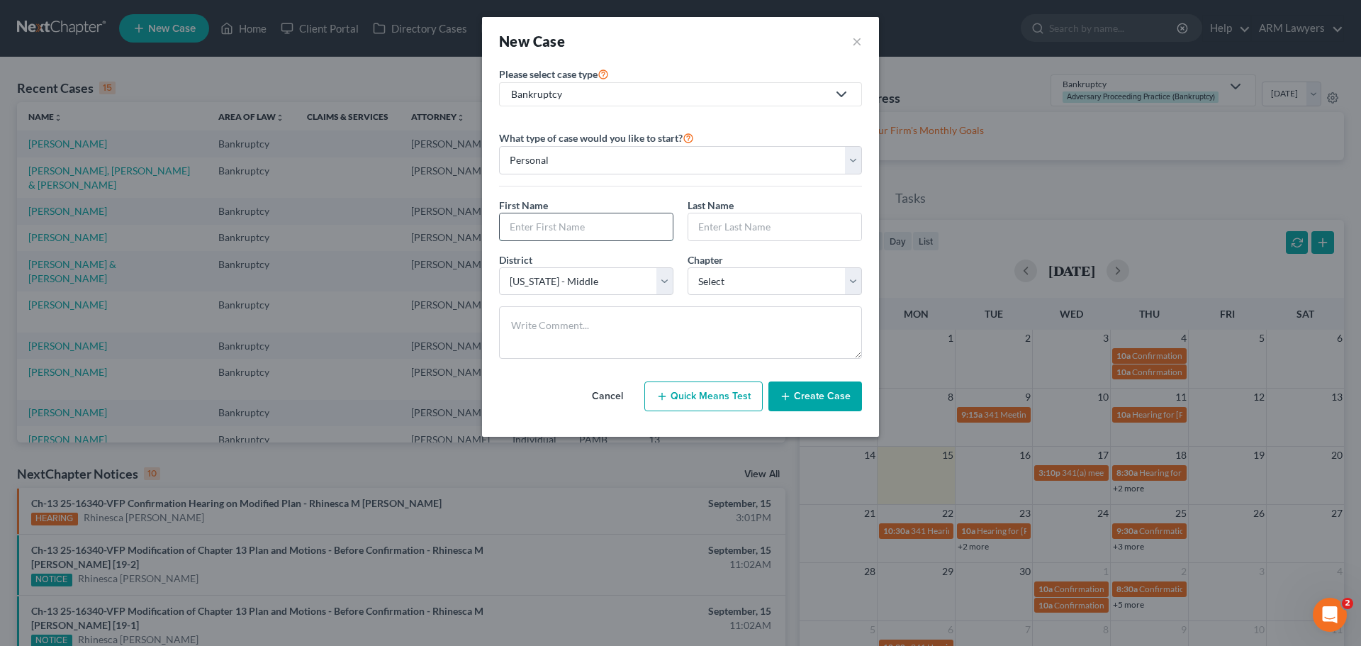
click at [578, 228] on input "text" at bounding box center [586, 226] width 173 height 27
type input "Anna"
type input "A"
type input "Smith"
click at [716, 276] on select "Select 7 11 12 13" at bounding box center [775, 281] width 174 height 28
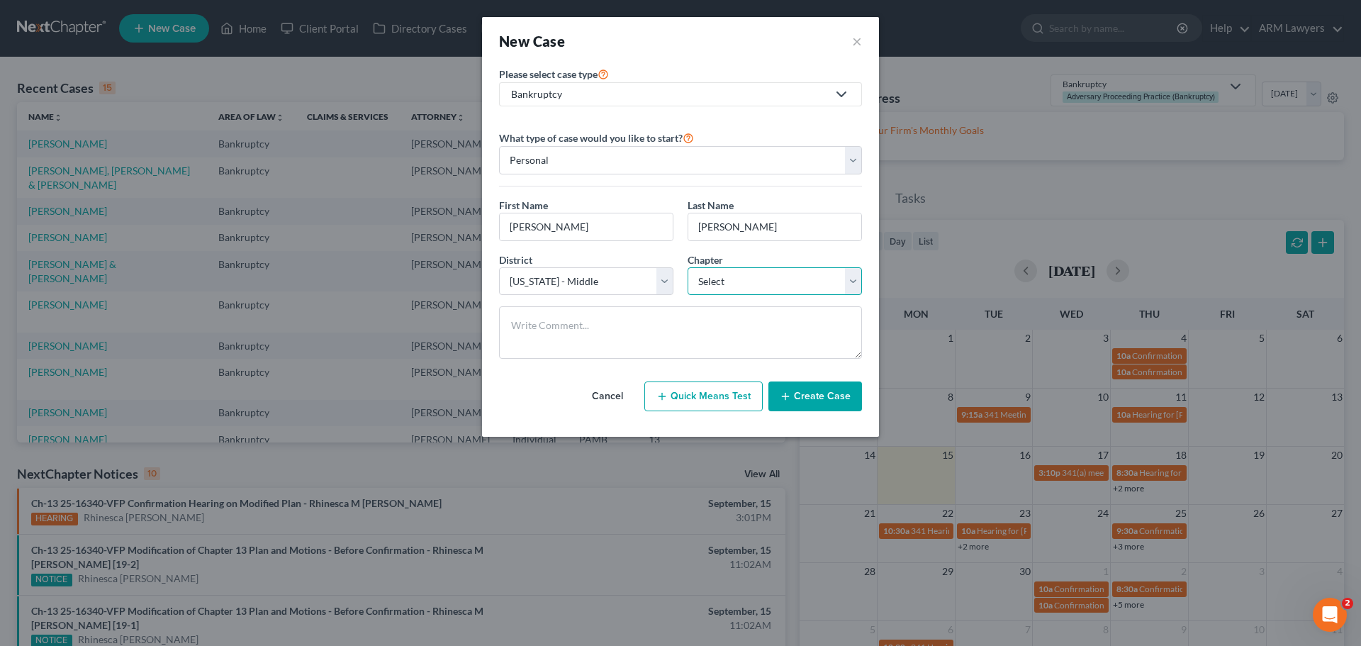
select select "3"
click at [688, 267] on select "Select 7 11 12 13" at bounding box center [775, 281] width 174 height 28
click at [732, 393] on button "Quick Means Test" at bounding box center [703, 396] width 118 height 30
select select "39"
select select "0"
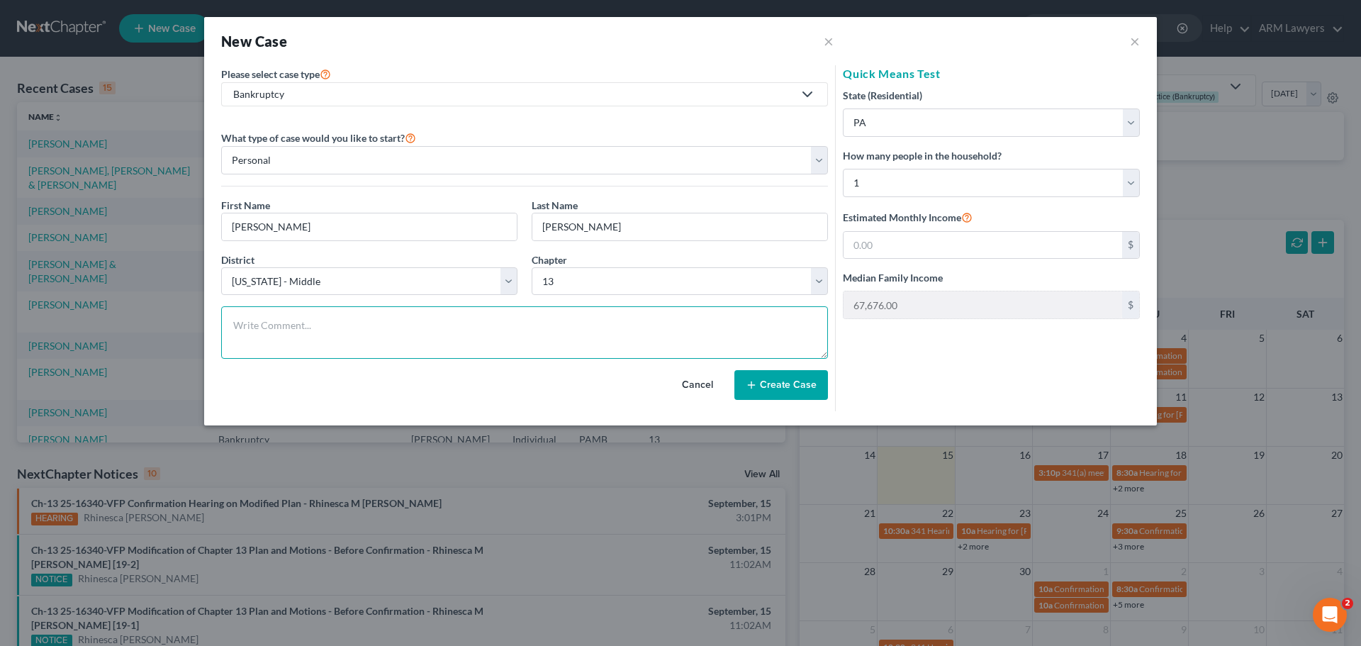
click at [498, 315] on textarea at bounding box center [524, 332] width 607 height 52
type textarea "~"
type textarea "H"
click at [400, 331] on textarea "Chapter 13 (house worth ~$186,000 and ~$40,000 left on mortgage) Car owns outri…" at bounding box center [524, 332] width 607 height 52
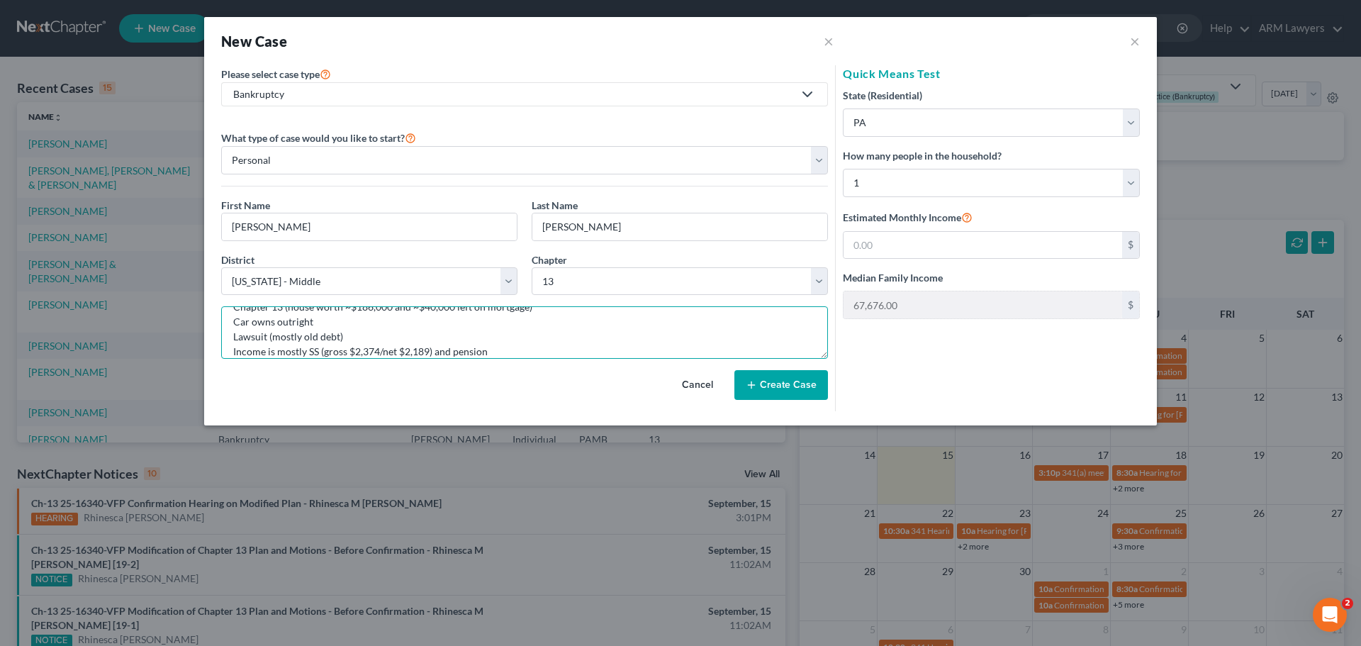
type textarea "Chapter 13 (house worth ~$186,000 and ~$40,000 left on mortgage) Car owns outri…"
click at [800, 385] on button "Create Case" at bounding box center [781, 385] width 94 height 30
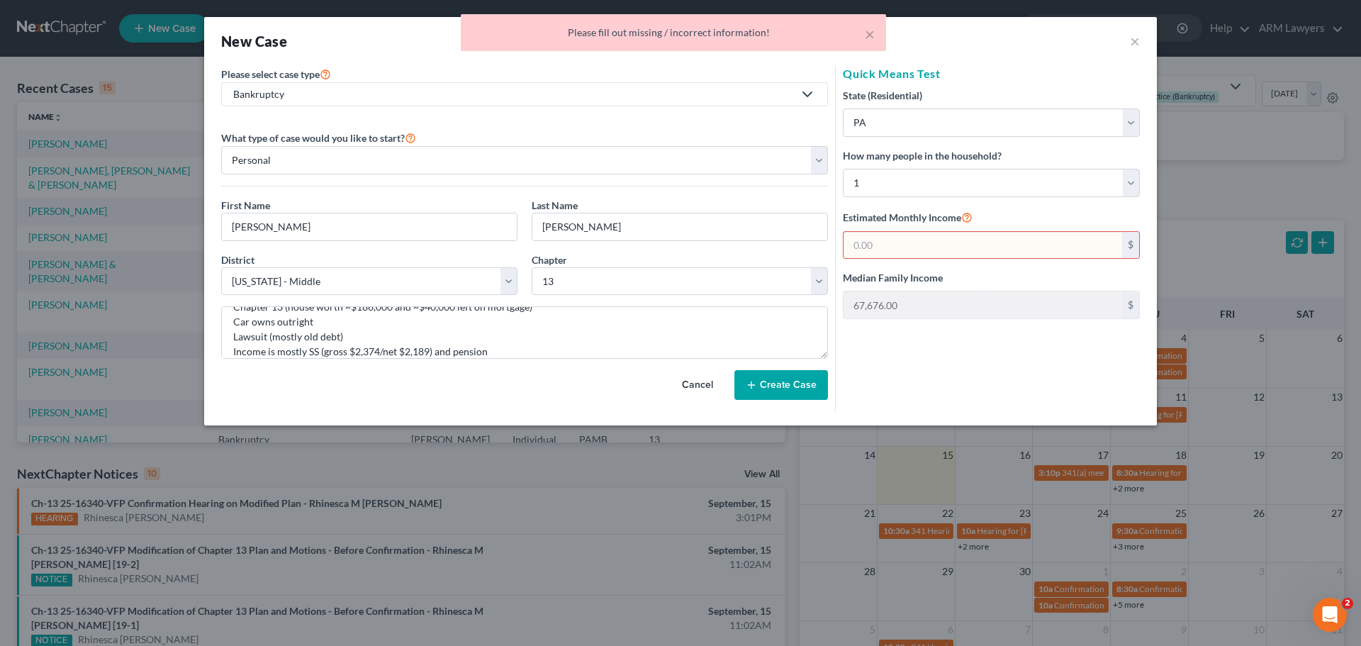
click at [703, 387] on button "Cancel" at bounding box center [697, 385] width 62 height 28
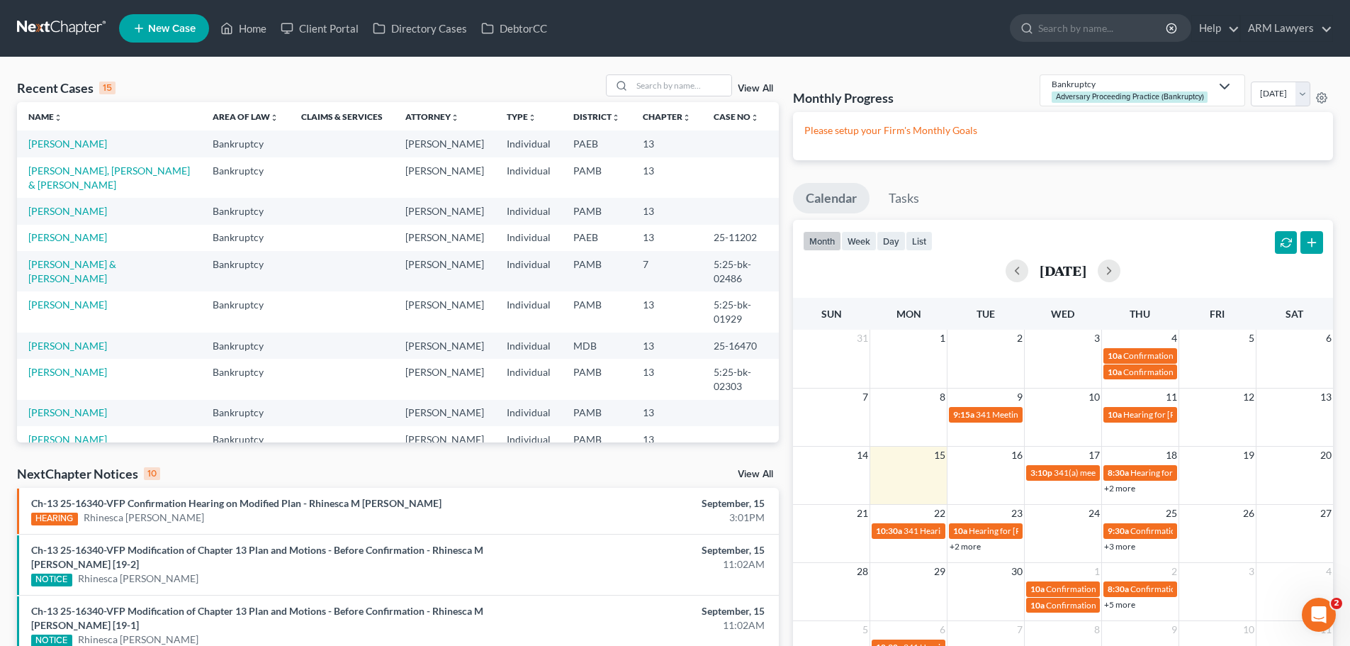
click at [147, 23] on link "New Case" at bounding box center [164, 28] width 90 height 28
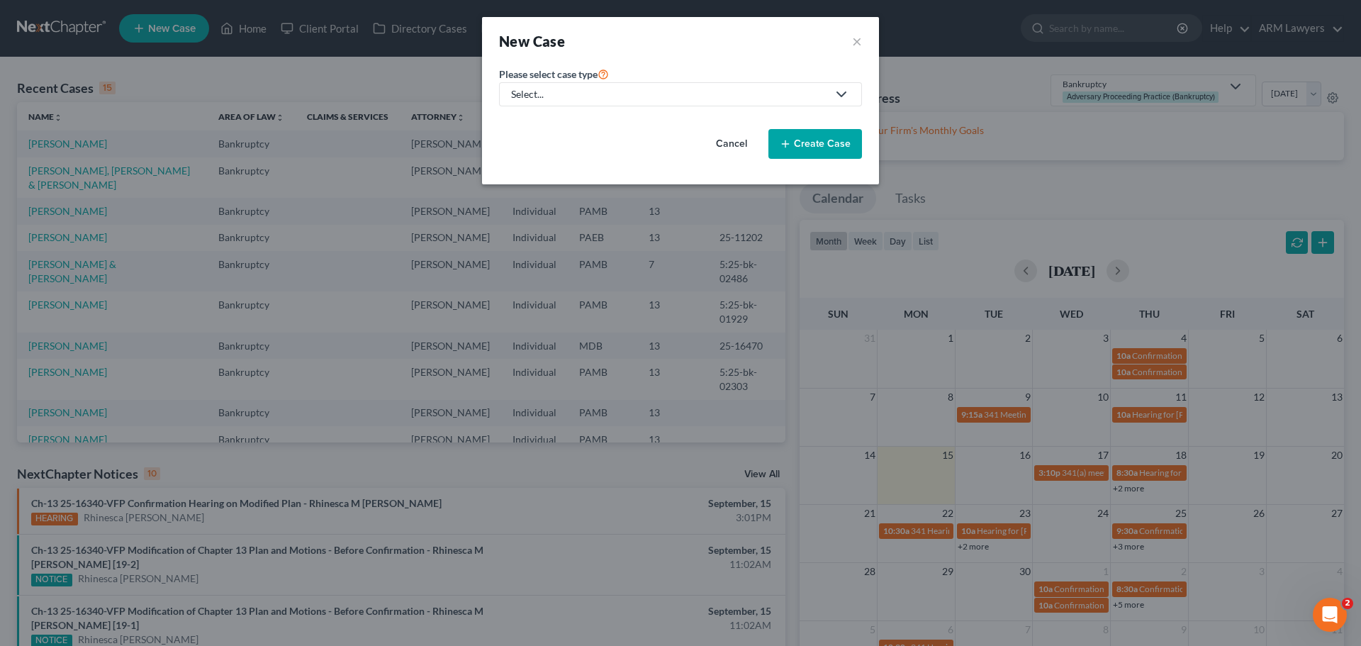
click at [572, 99] on div "Select..." at bounding box center [669, 94] width 316 height 14
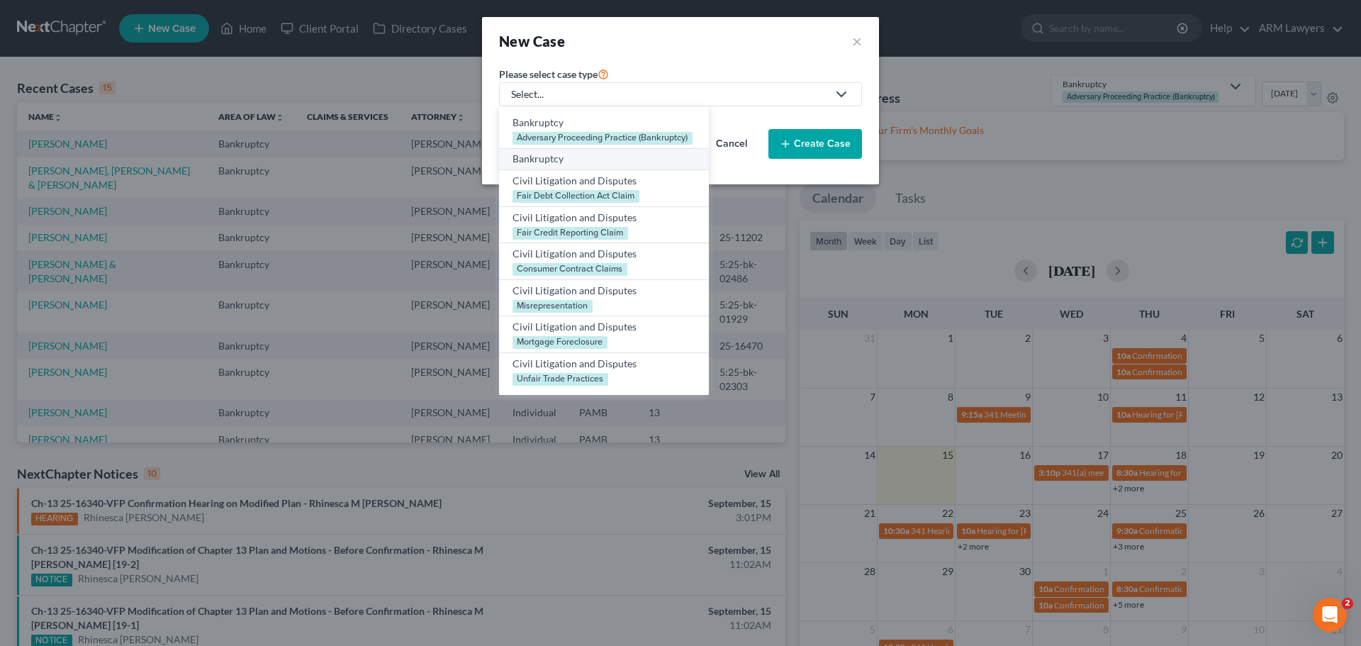
click at [561, 152] on div "Bankruptcy" at bounding box center [603, 159] width 183 height 14
select select "68"
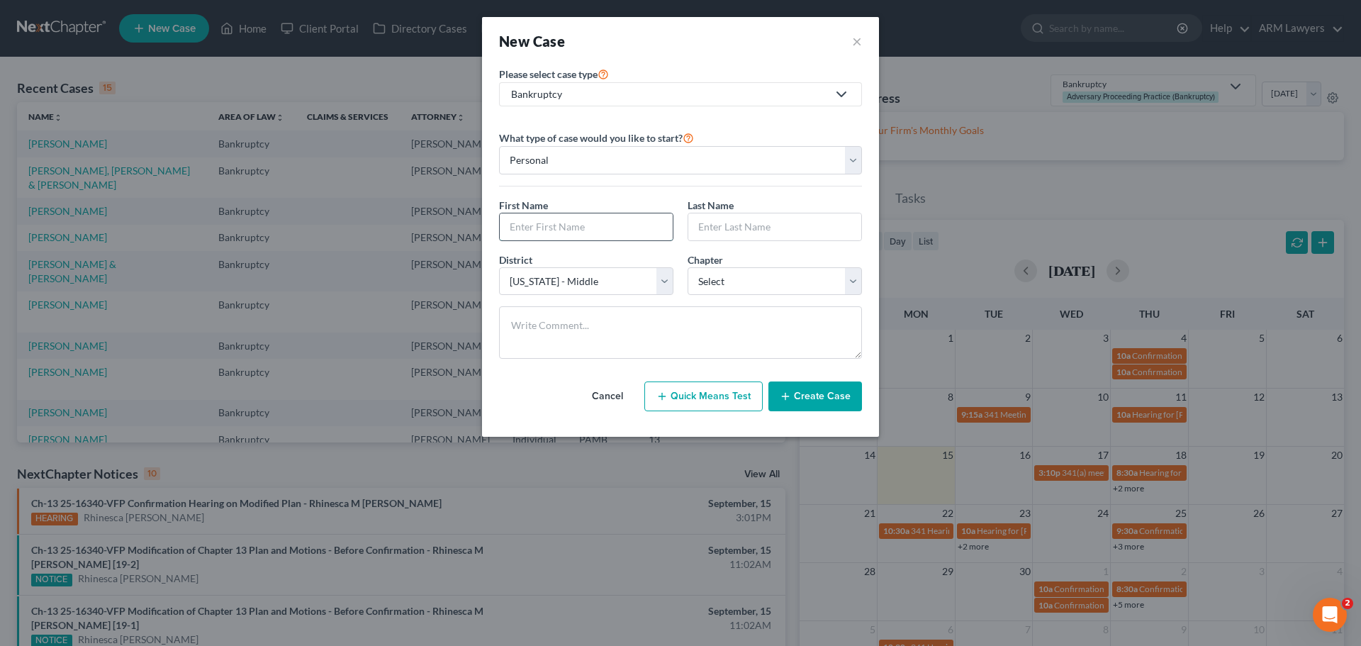
click at [568, 224] on input "text" at bounding box center [586, 226] width 173 height 27
type input "Anna"
type input "Smith"
select select "3"
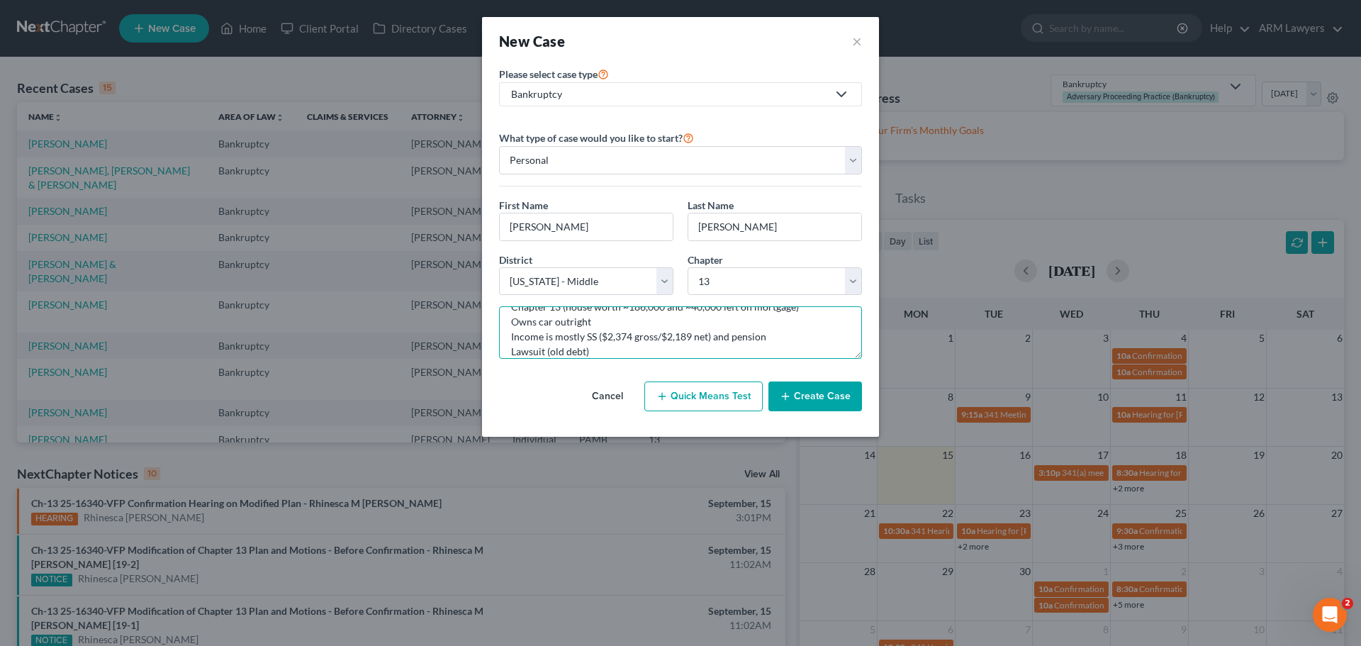
type textarea "Chapter 13 (house worth ~186,000 and ~40,000 left on mortgage) Owns car outrigh…"
click at [832, 395] on button "Create Case" at bounding box center [815, 396] width 94 height 30
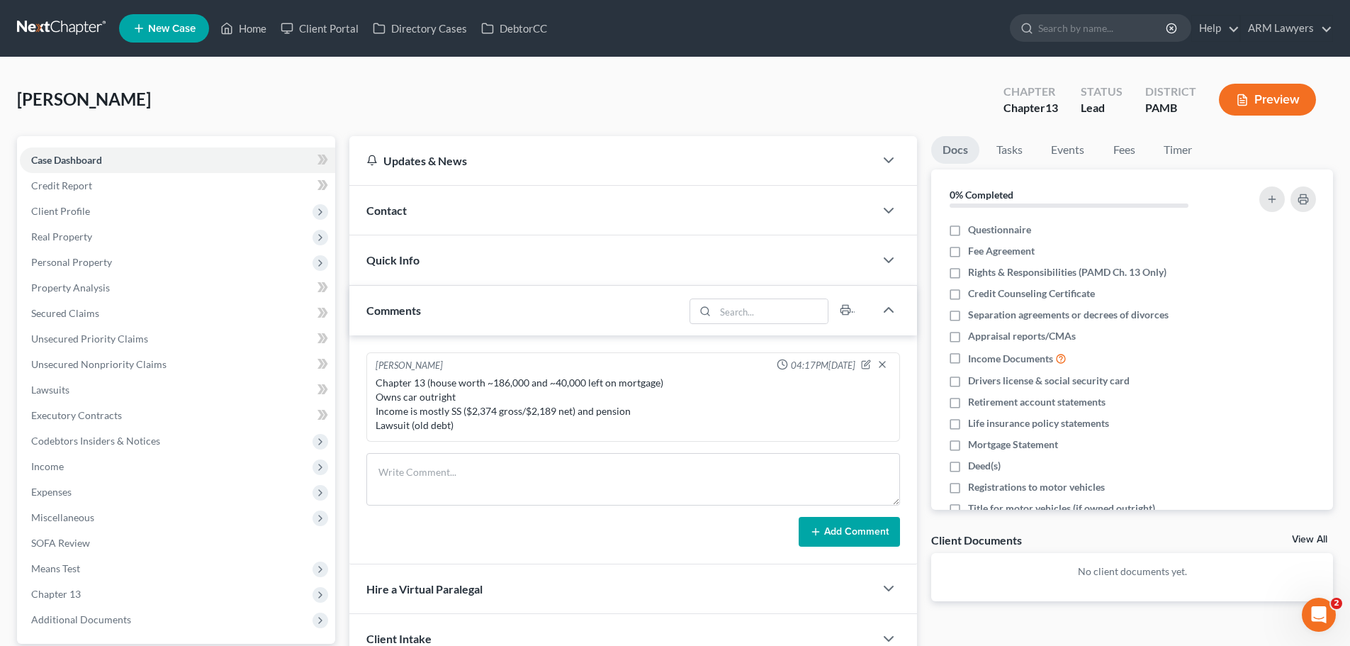
click at [77, 30] on link at bounding box center [62, 29] width 91 height 26
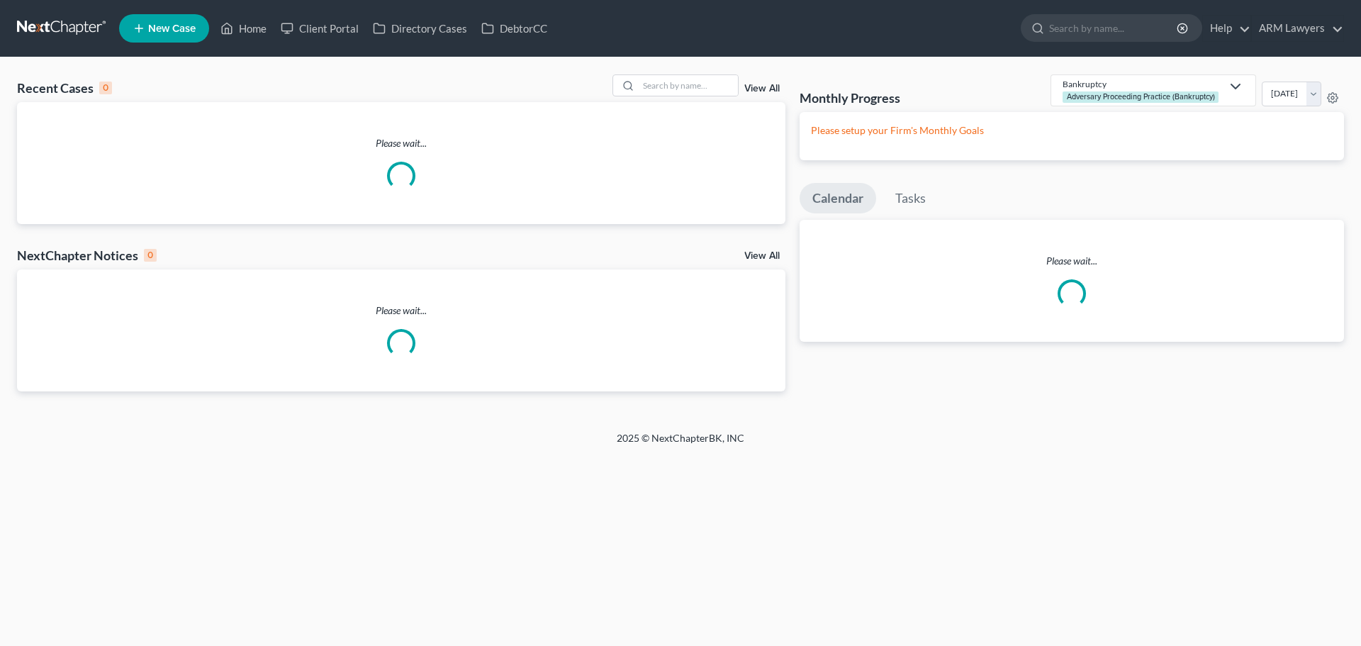
click at [766, 91] on link "View All" at bounding box center [761, 89] width 35 height 10
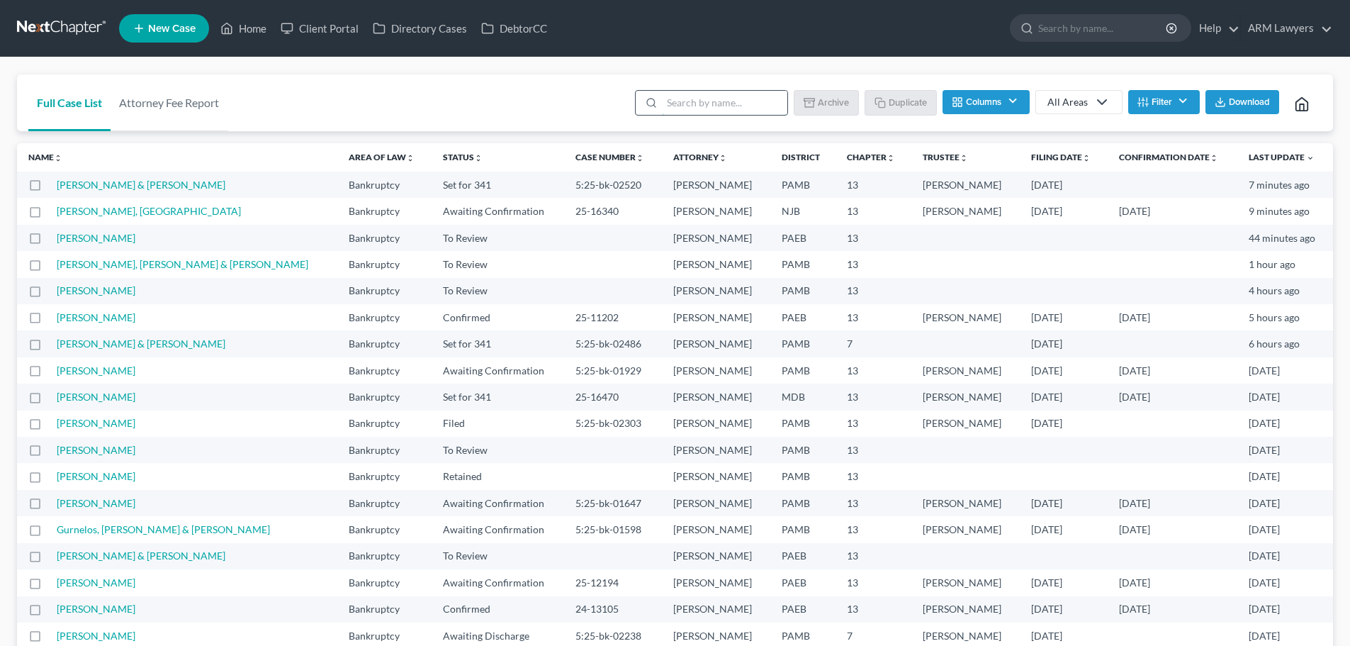
click at [695, 105] on input "search" at bounding box center [724, 103] width 125 height 24
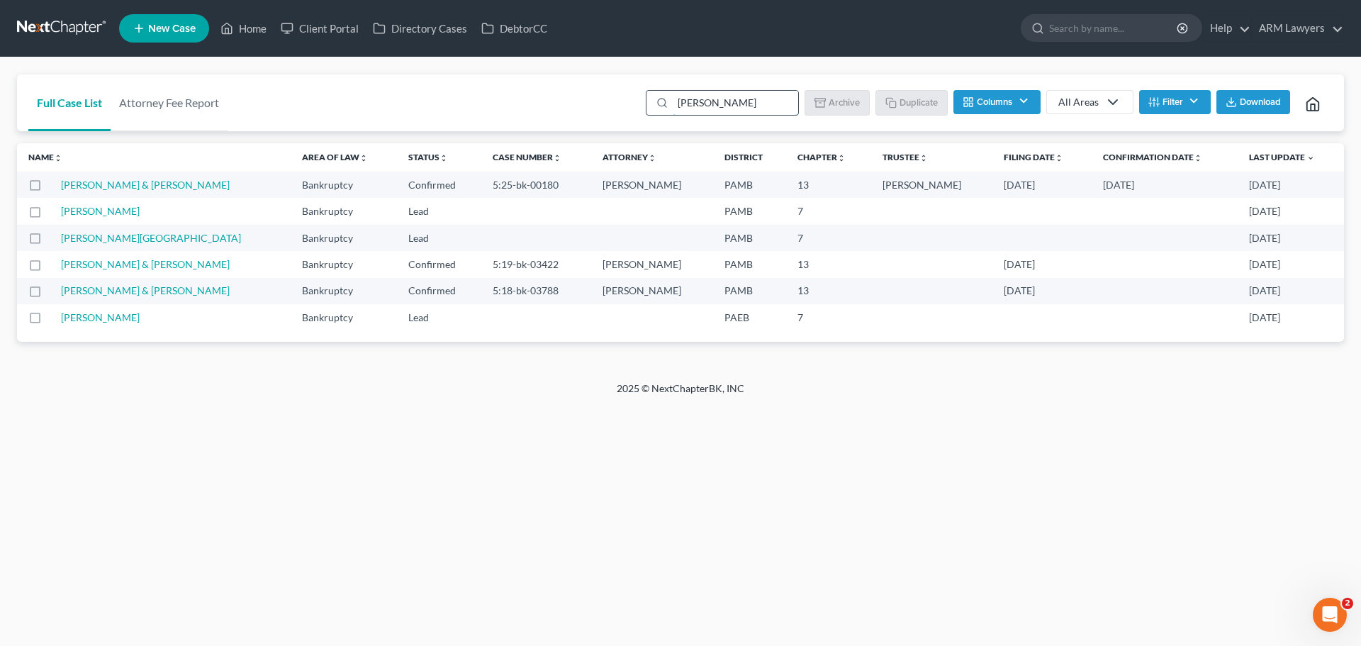
type input "anna sm"
